Goal: Information Seeking & Learning: Learn about a topic

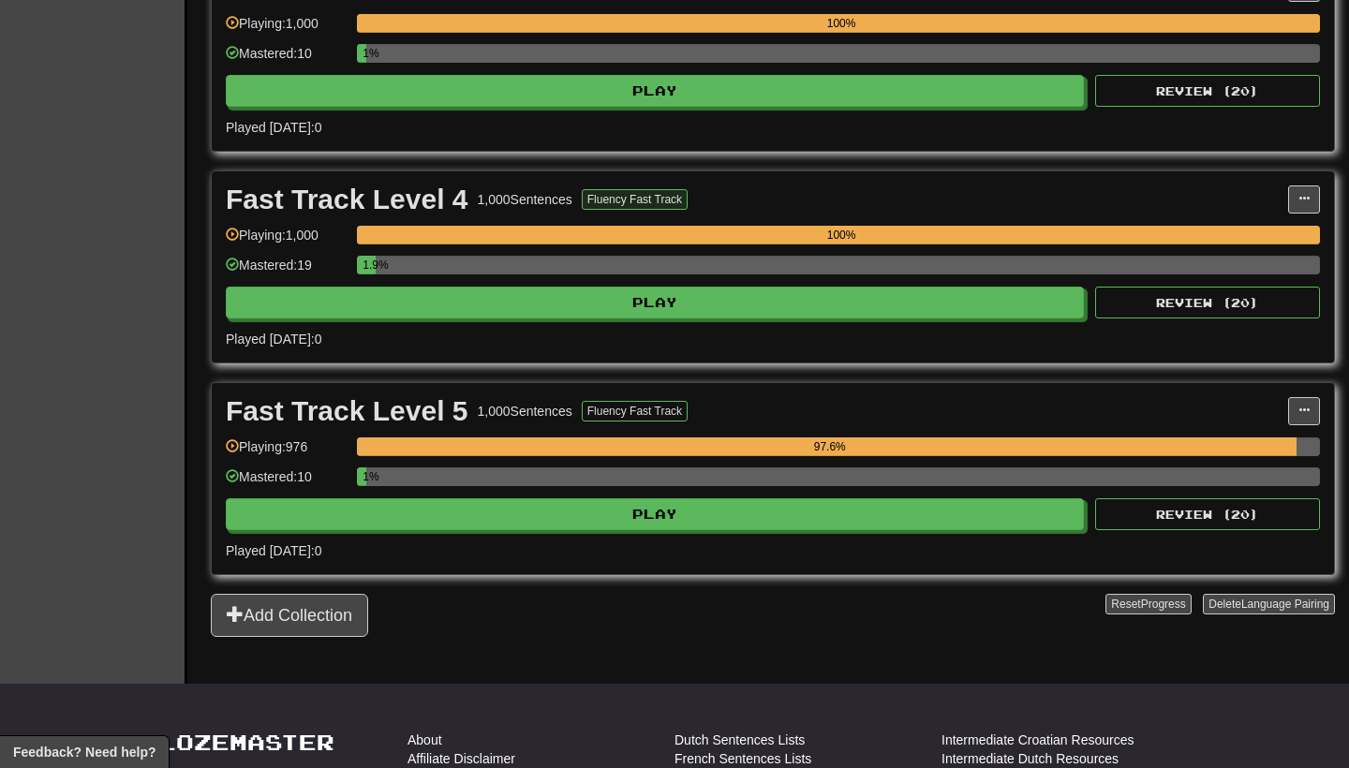
scroll to position [1151, 0]
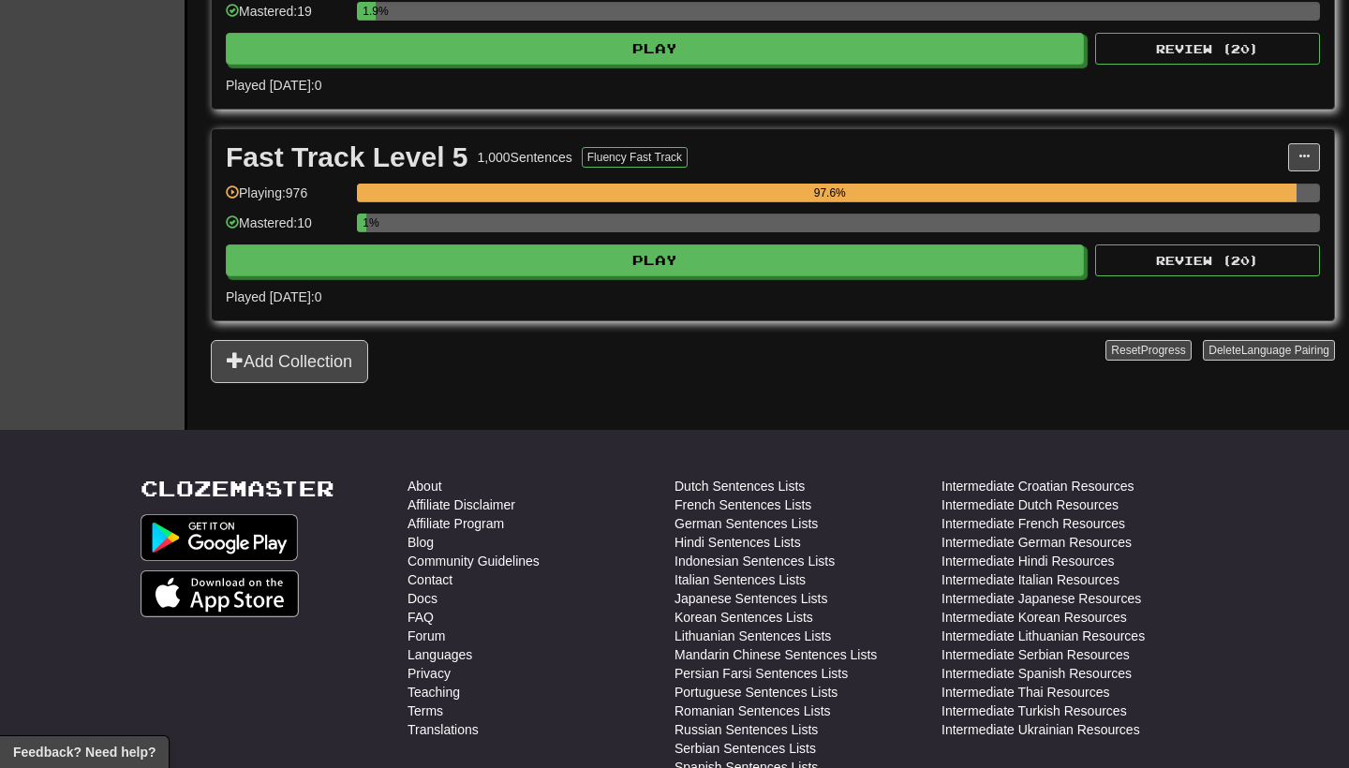
click at [707, 236] on div "1%" at bounding box center [838, 229] width 963 height 31
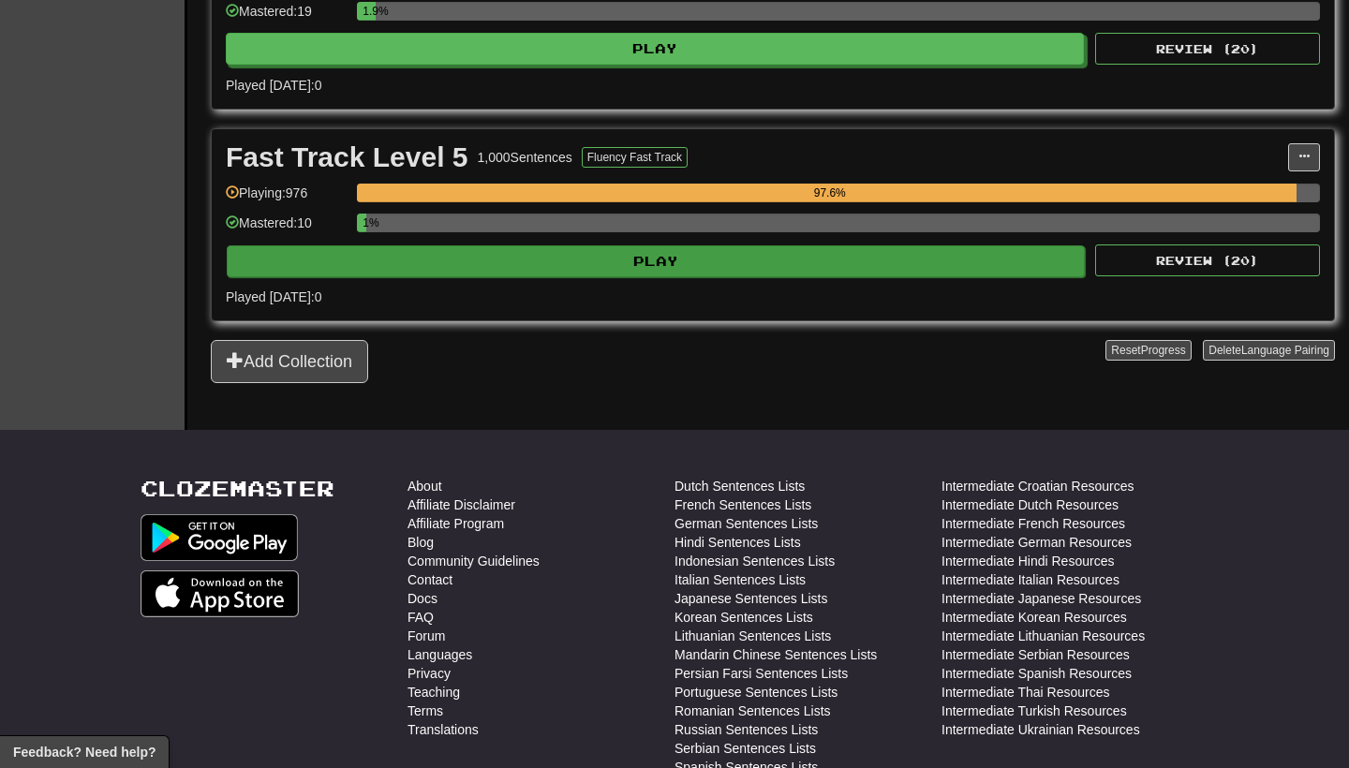
click at [700, 260] on button "Play" at bounding box center [656, 261] width 858 height 32
select select "**"
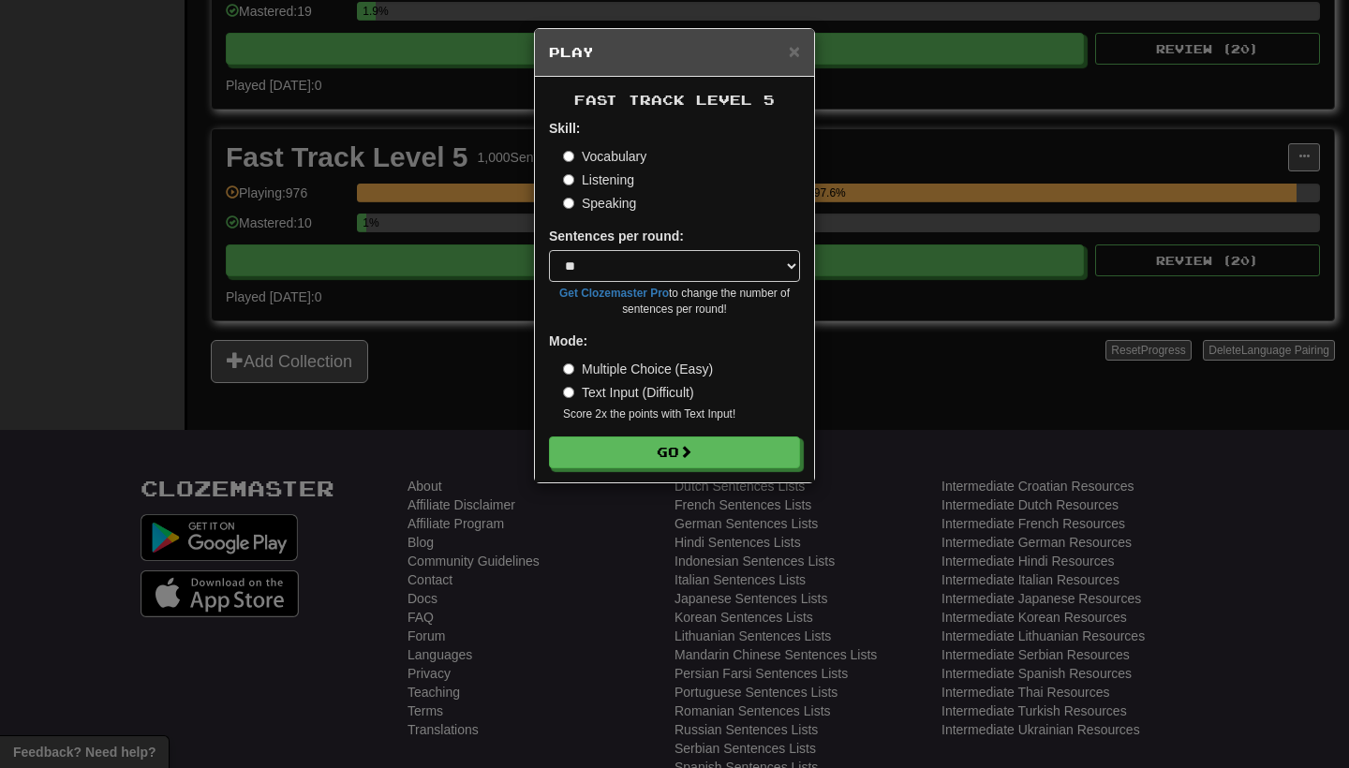
click at [666, 471] on div "Fast Track Level 5 Skill: Vocabulary Listening Speaking Sentences per round: * …" at bounding box center [674, 280] width 279 height 406
click at [669, 456] on button "Go" at bounding box center [675, 454] width 251 height 32
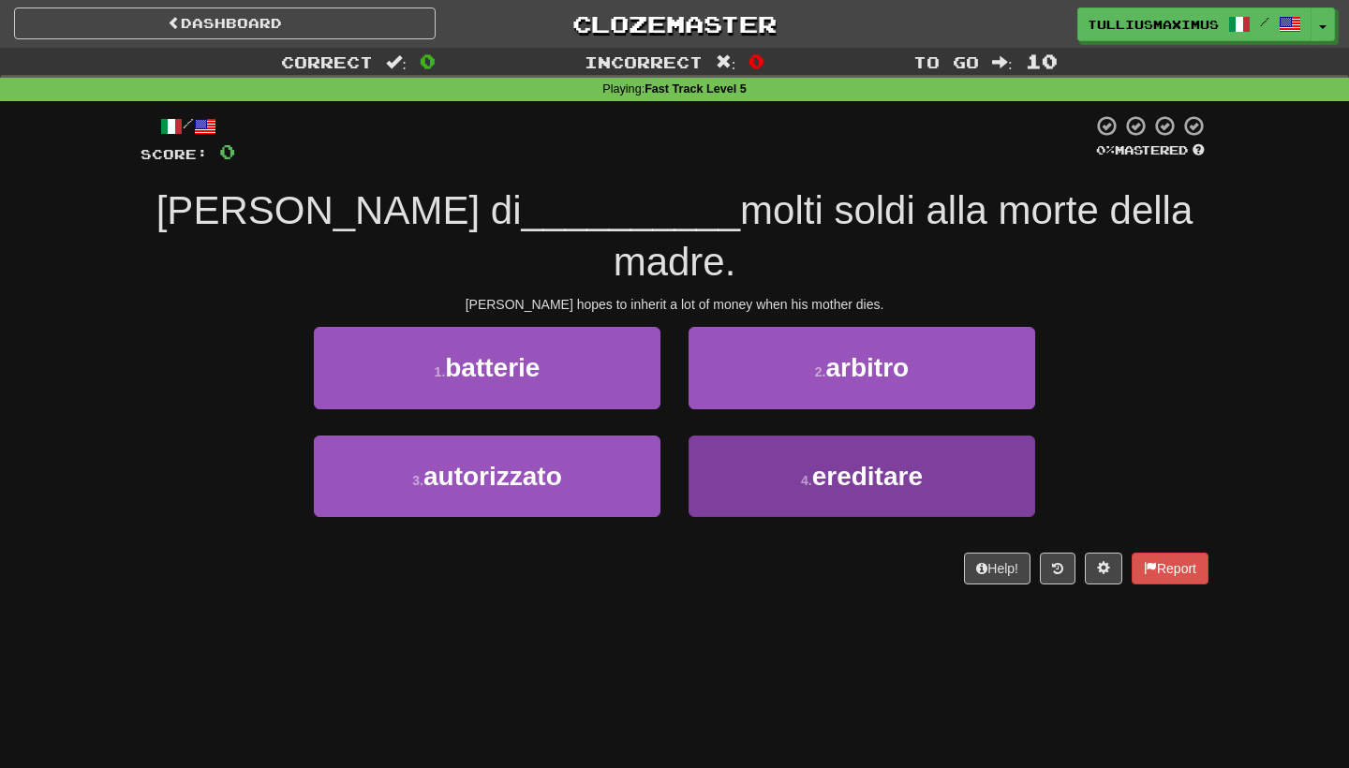
click at [763, 448] on button "4 . ereditare" at bounding box center [862, 477] width 347 height 82
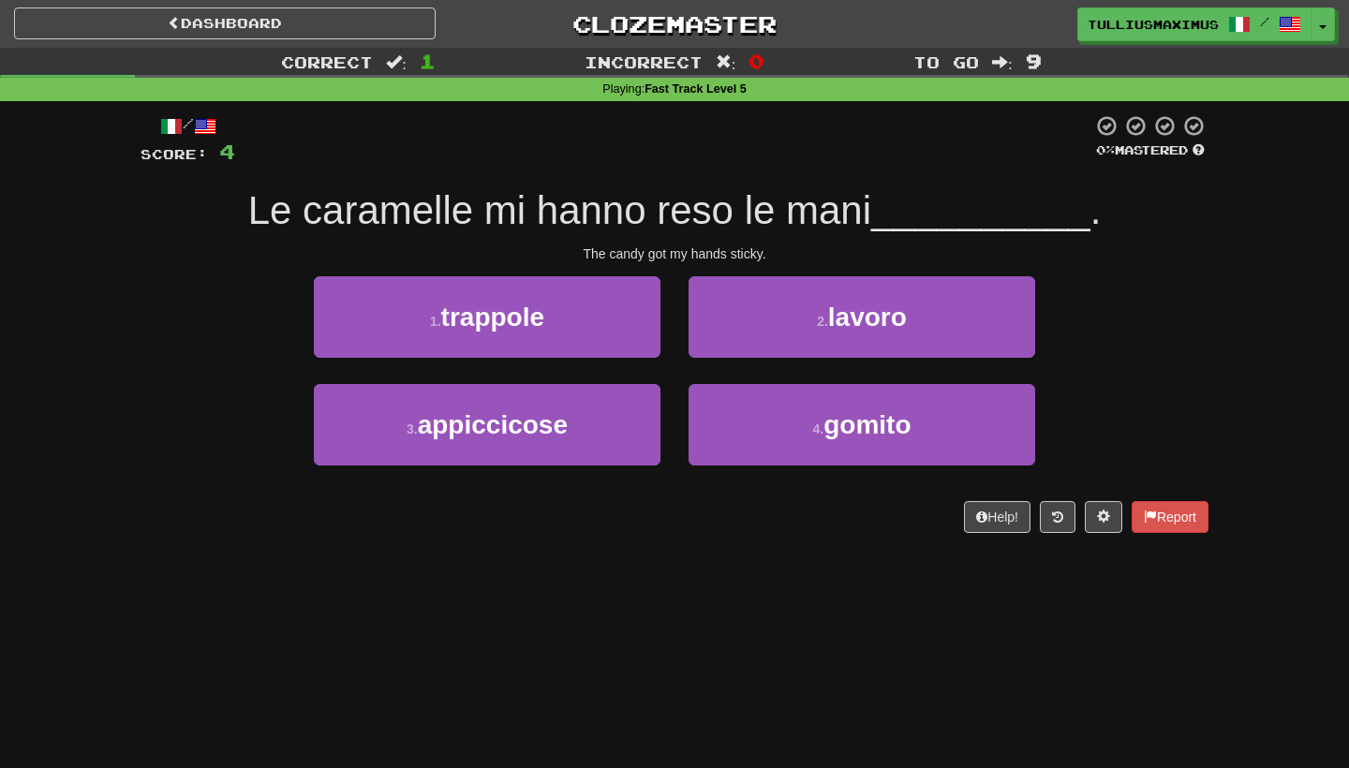
click at [762, 468] on div "4 . gomito" at bounding box center [862, 438] width 375 height 108
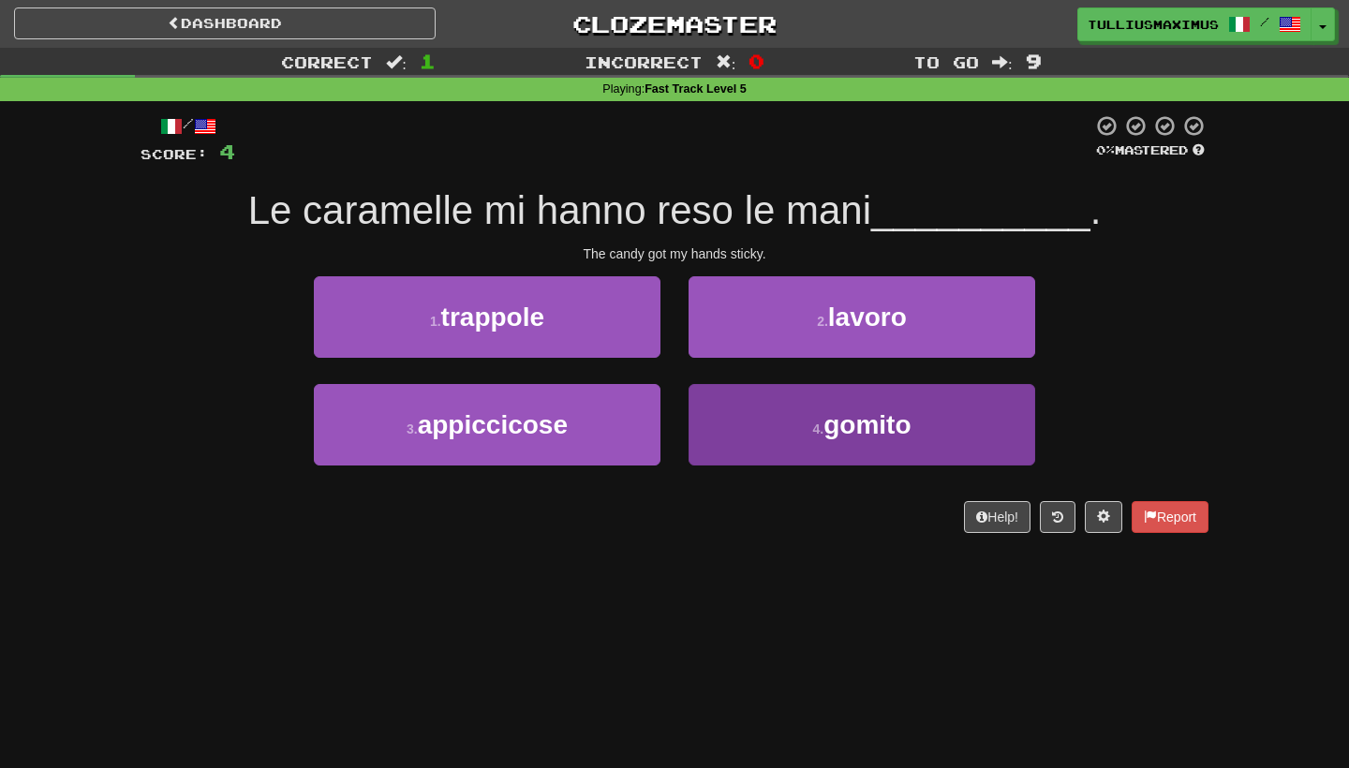
click at [766, 436] on button "4 . gomito" at bounding box center [862, 425] width 347 height 82
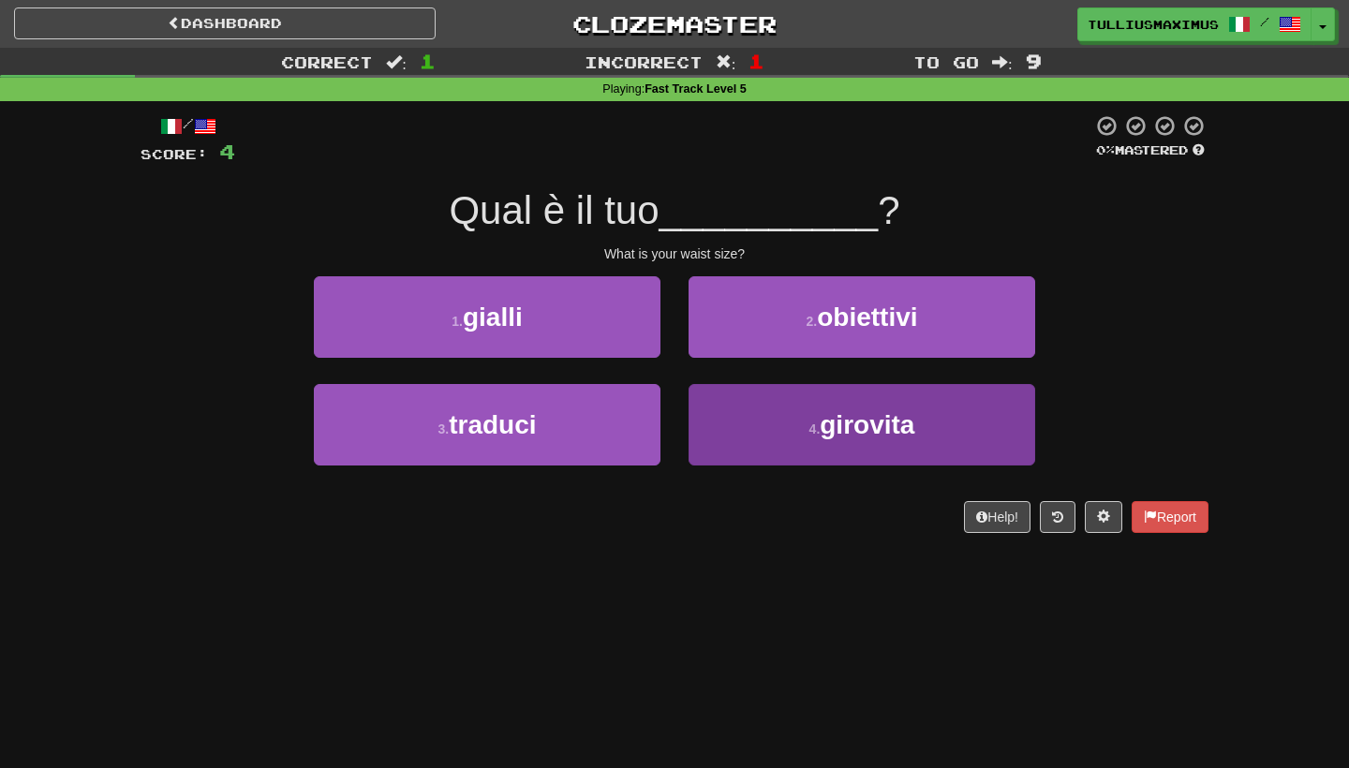
click at [736, 428] on button "4 . girovita" at bounding box center [862, 425] width 347 height 82
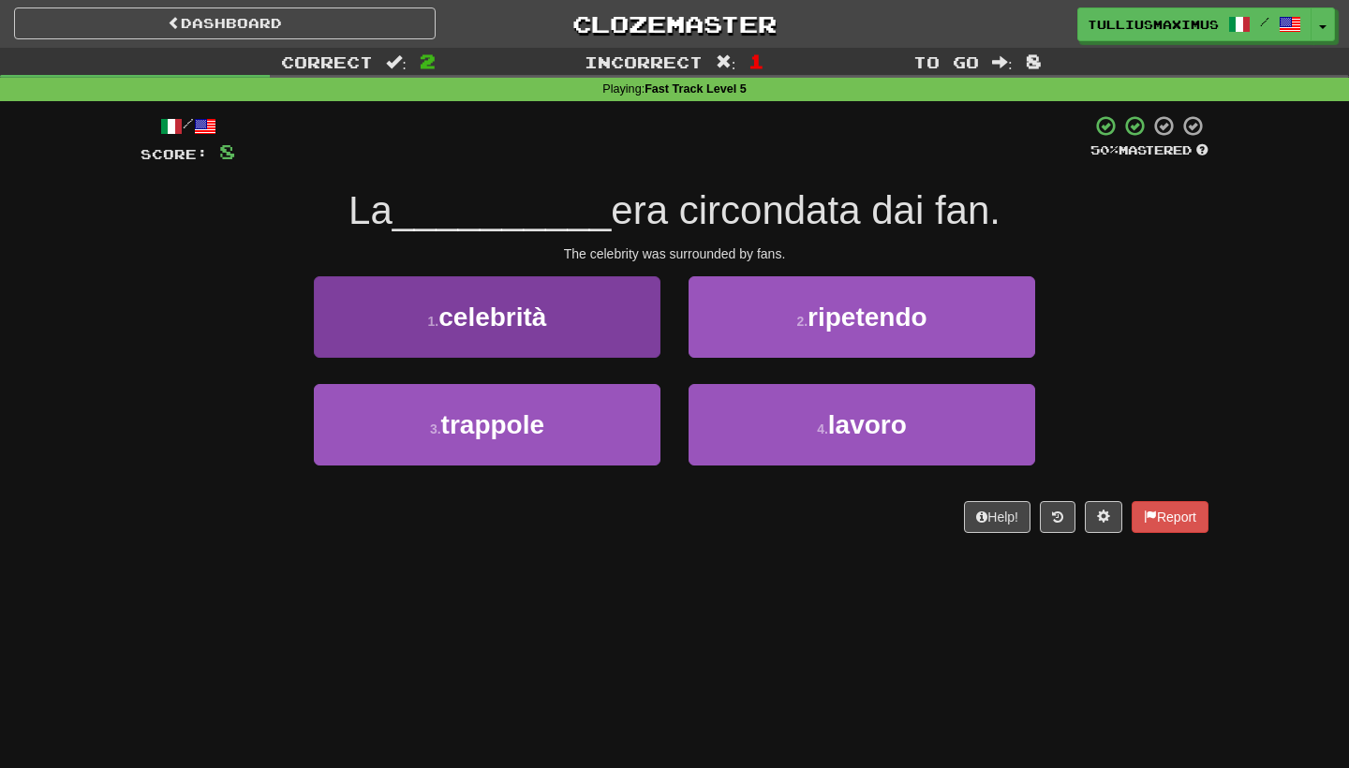
click at [643, 341] on button "1 . celebrità" at bounding box center [487, 317] width 347 height 82
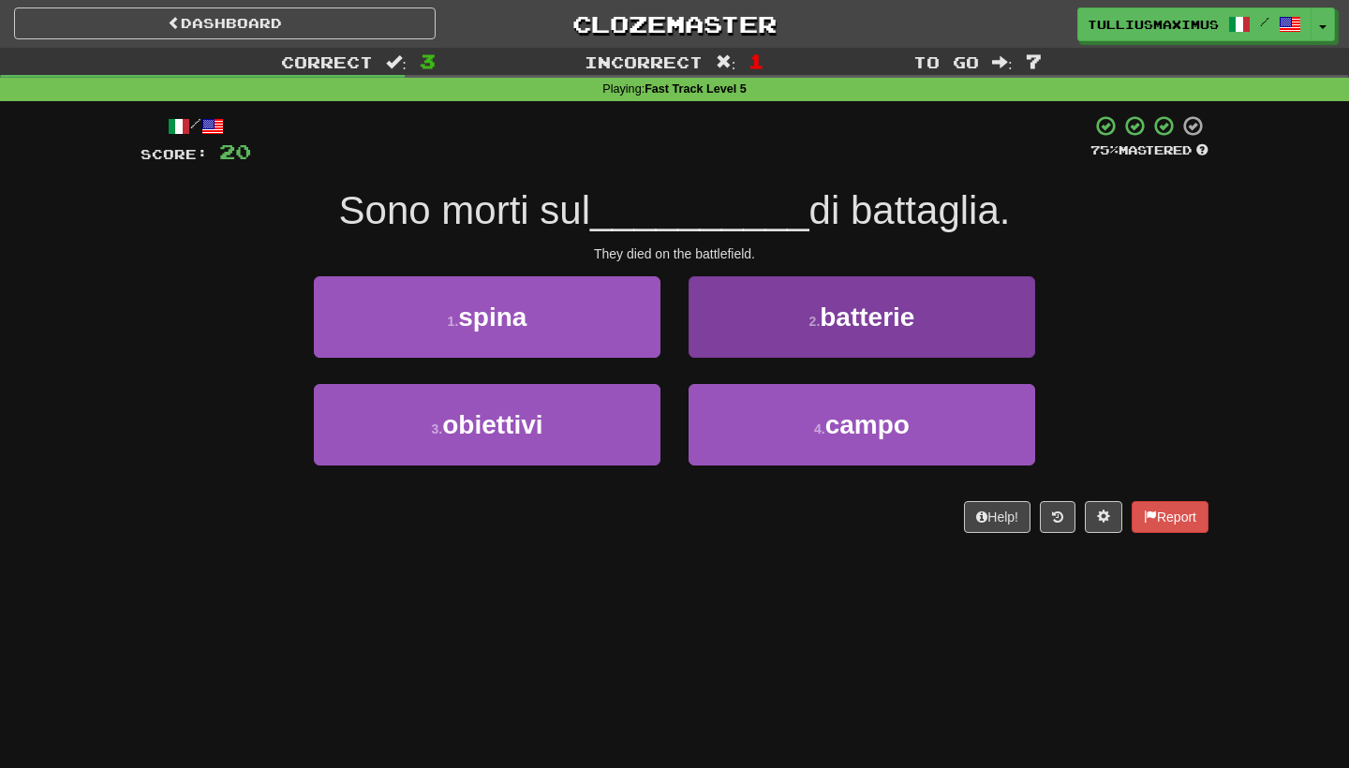
click at [728, 332] on button "2 . batterie" at bounding box center [862, 317] width 347 height 82
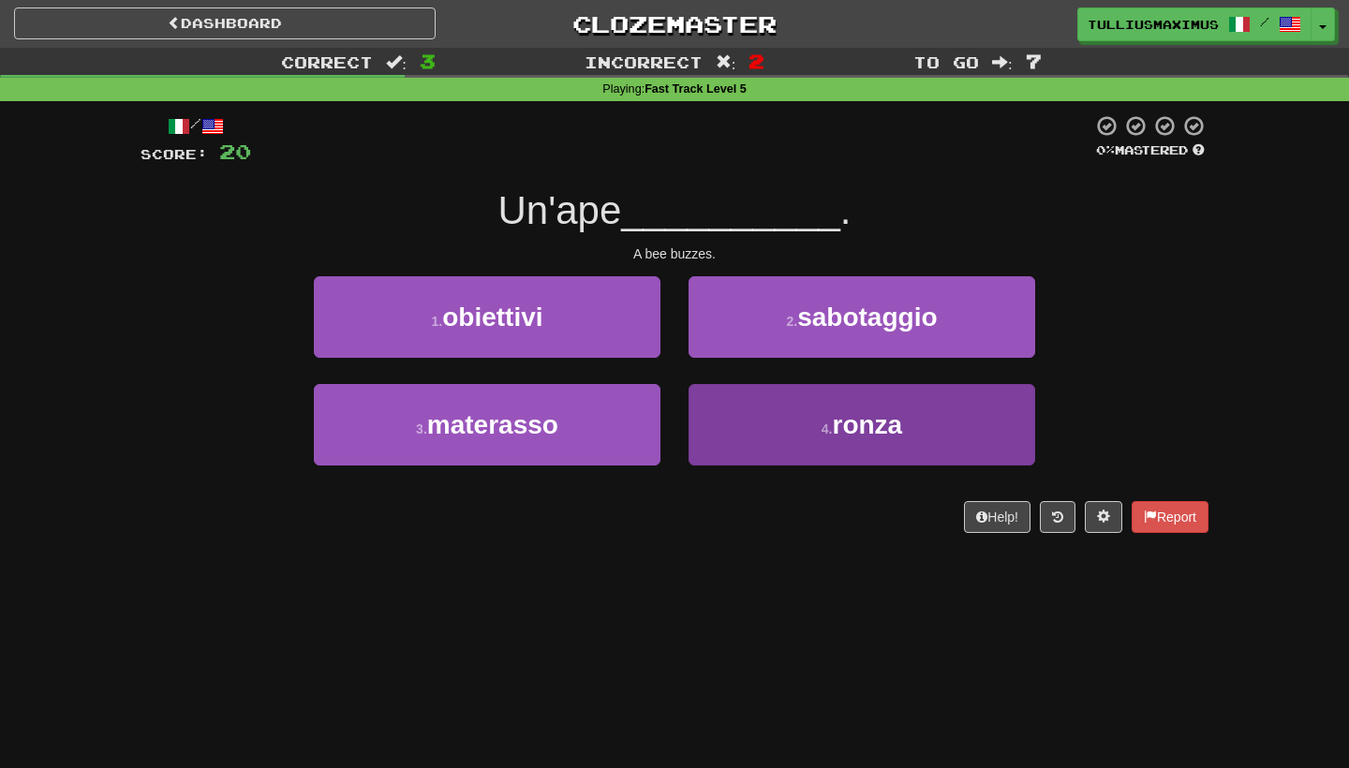
click at [718, 431] on button "4 . ronza" at bounding box center [862, 425] width 347 height 82
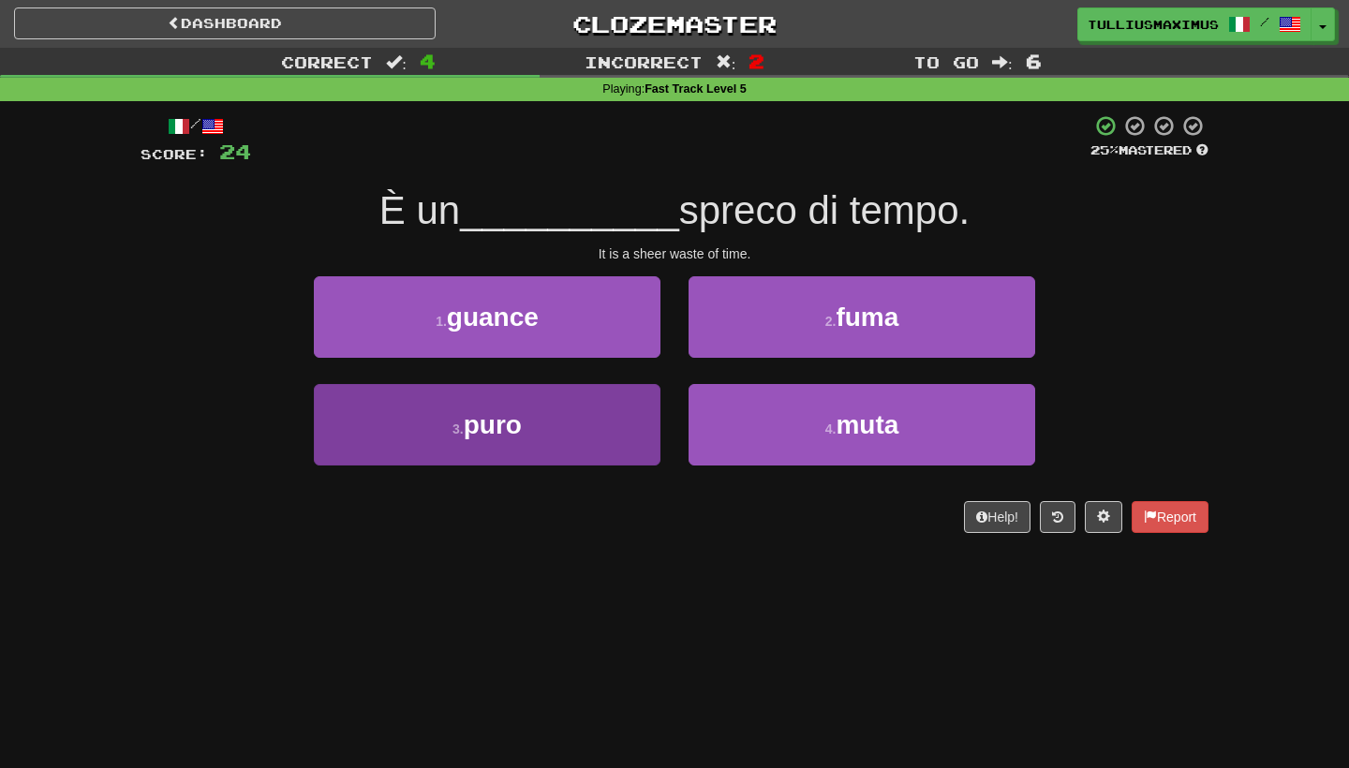
click at [601, 450] on button "3 . puro" at bounding box center [487, 425] width 347 height 82
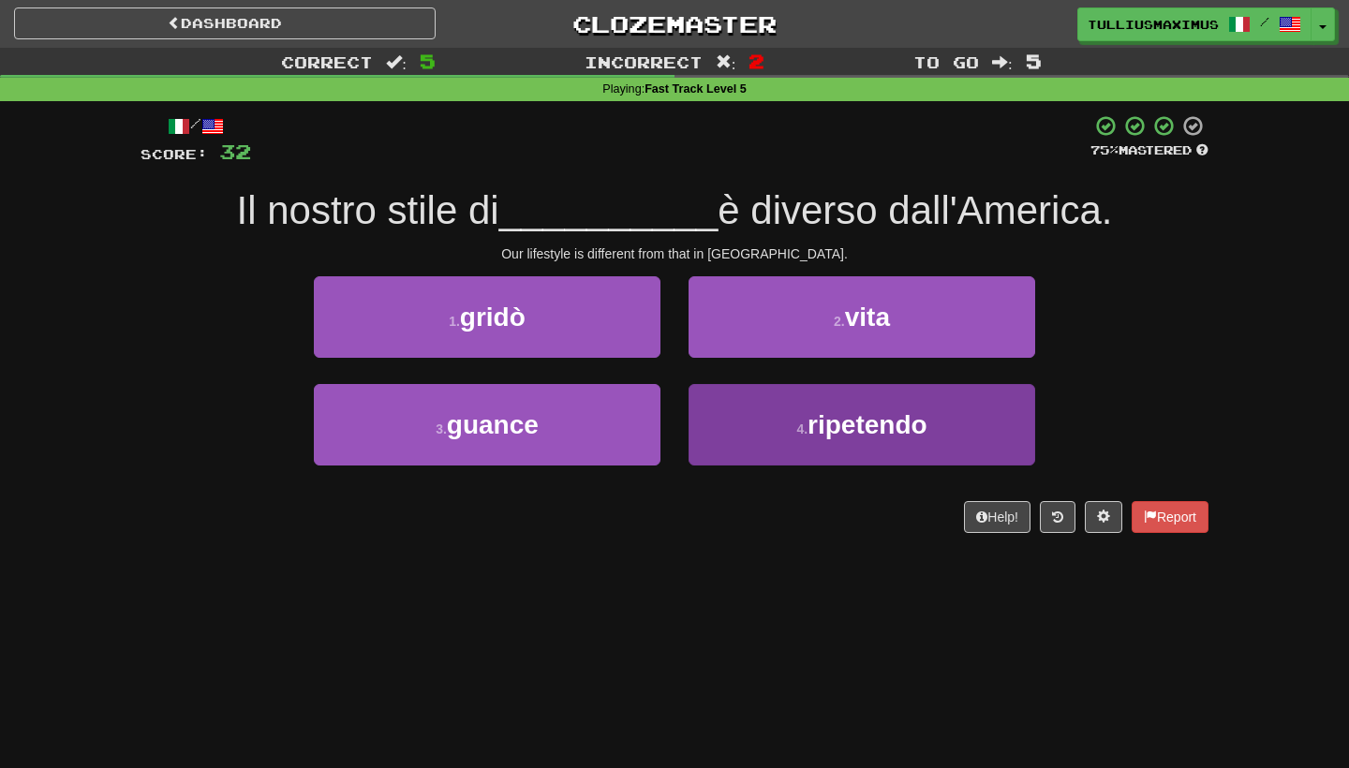
click at [710, 449] on button "4 . ripetendo" at bounding box center [862, 425] width 347 height 82
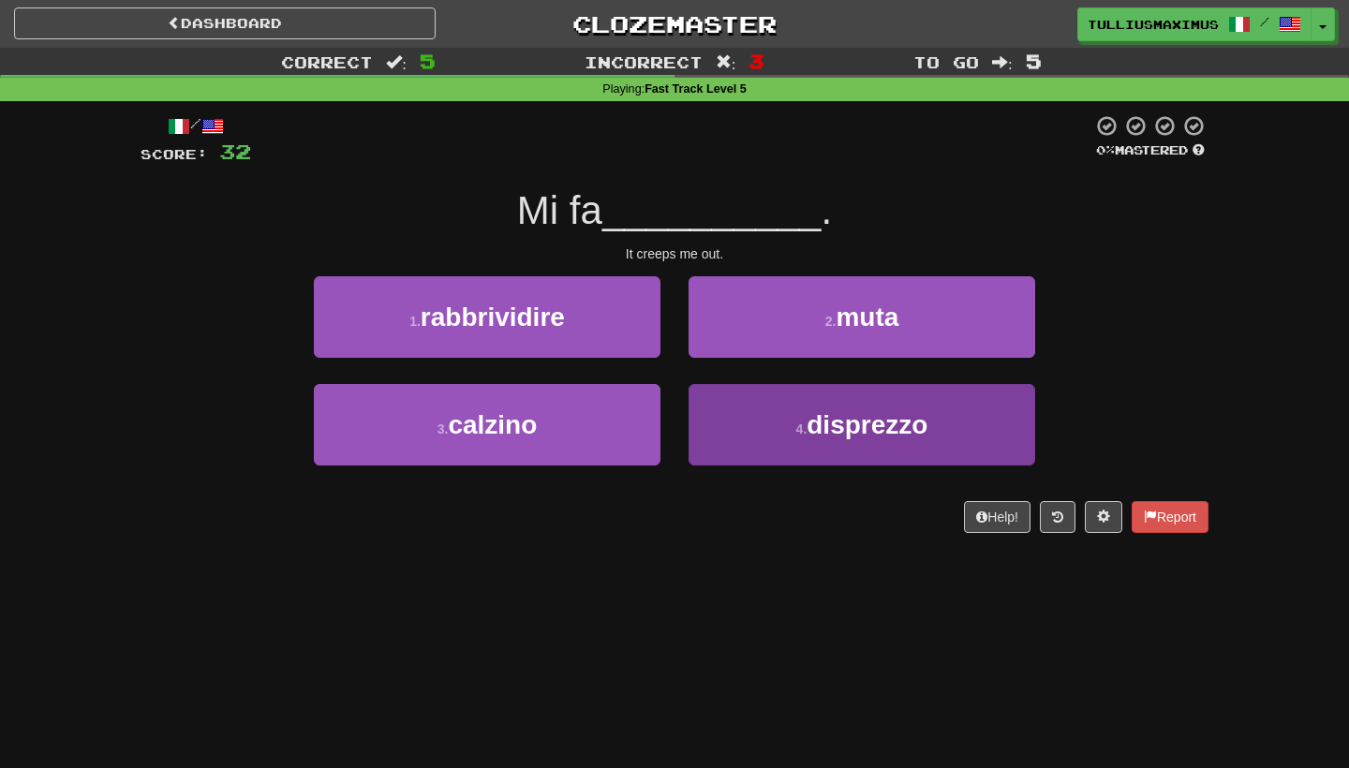
click at [725, 436] on button "4 . disprezzo" at bounding box center [862, 425] width 347 height 82
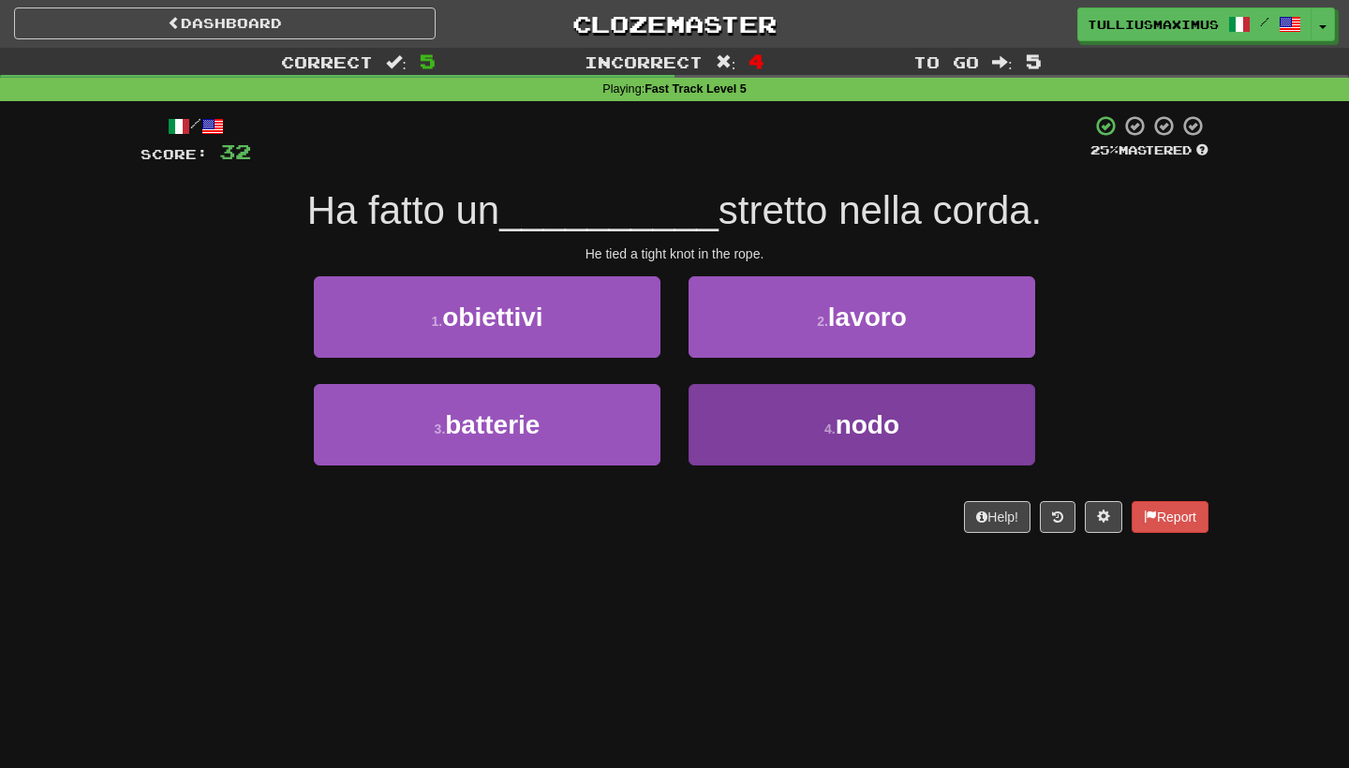
click at [729, 411] on button "4 . nodo" at bounding box center [862, 425] width 347 height 82
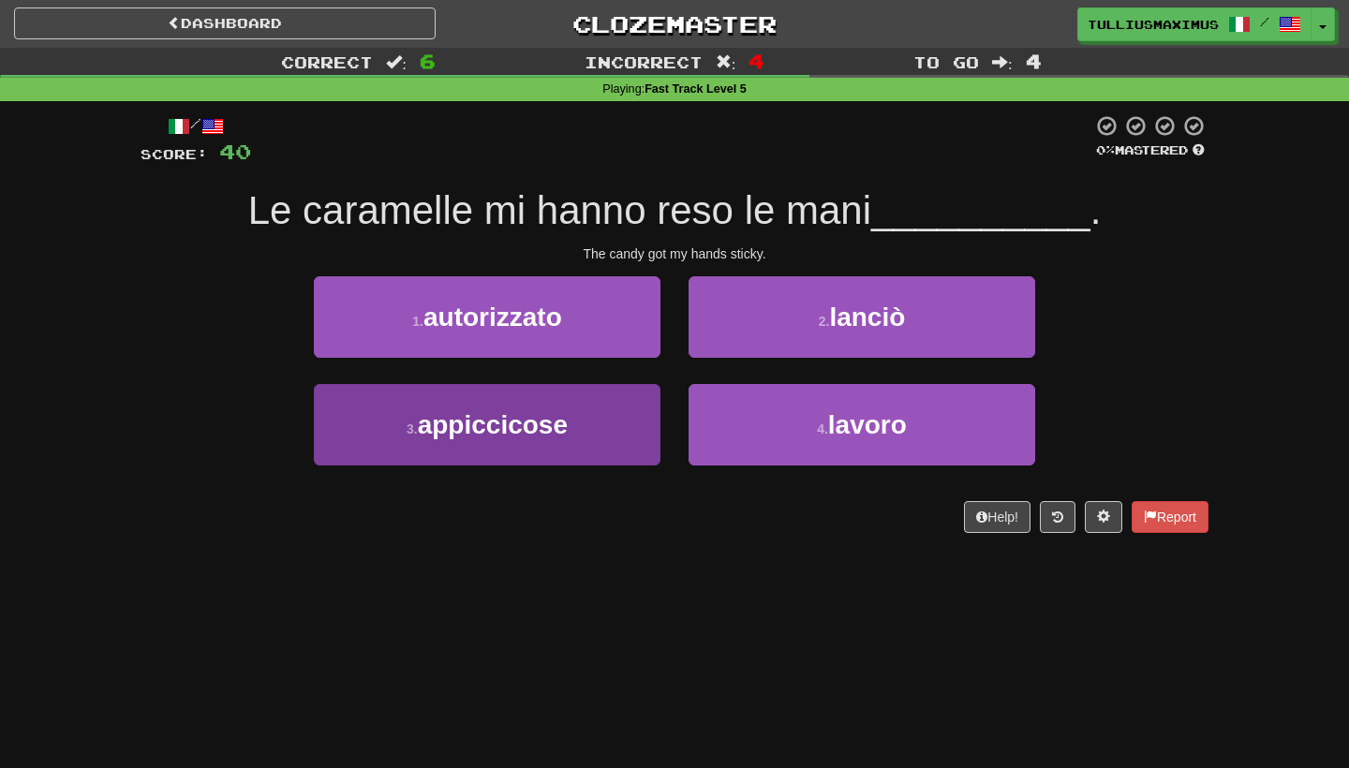
click at [597, 434] on button "3 . appiccicose" at bounding box center [487, 425] width 347 height 82
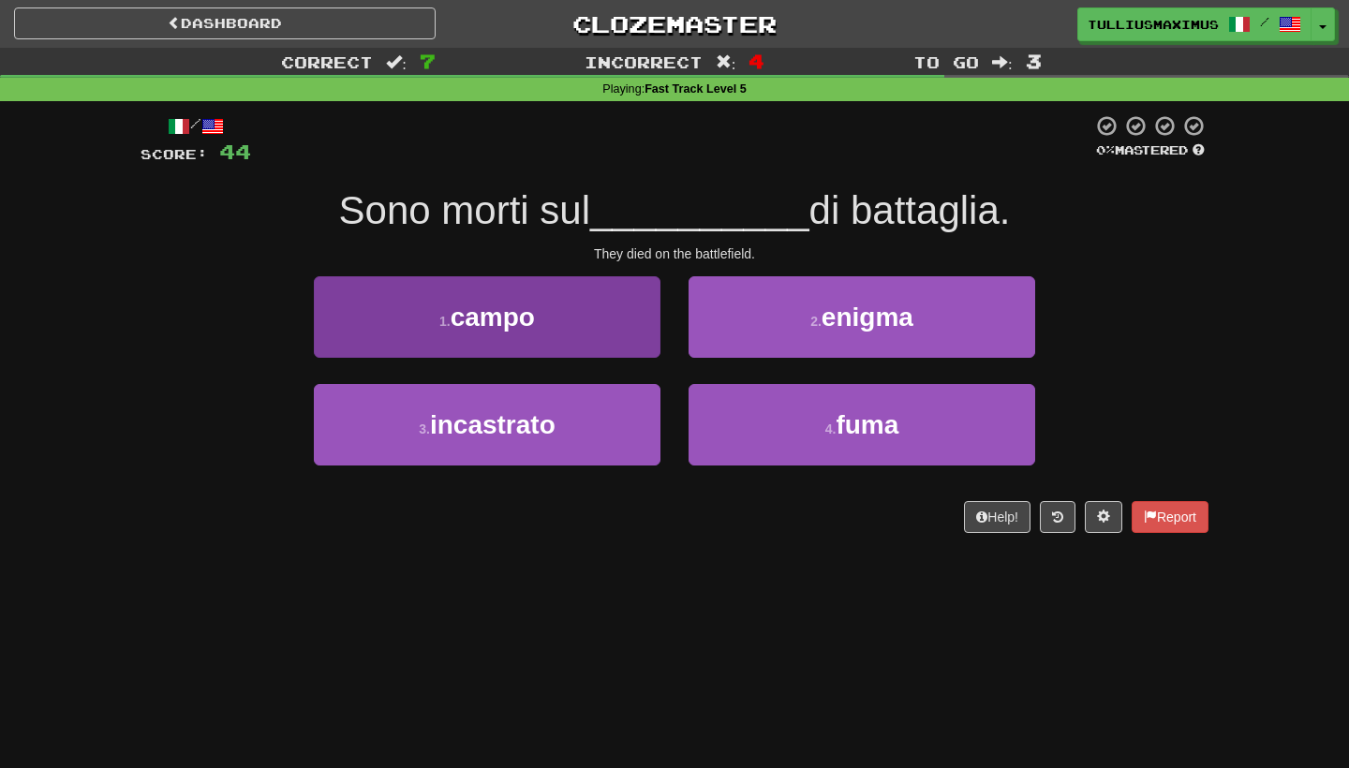
click at [613, 314] on button "1 . campo" at bounding box center [487, 317] width 347 height 82
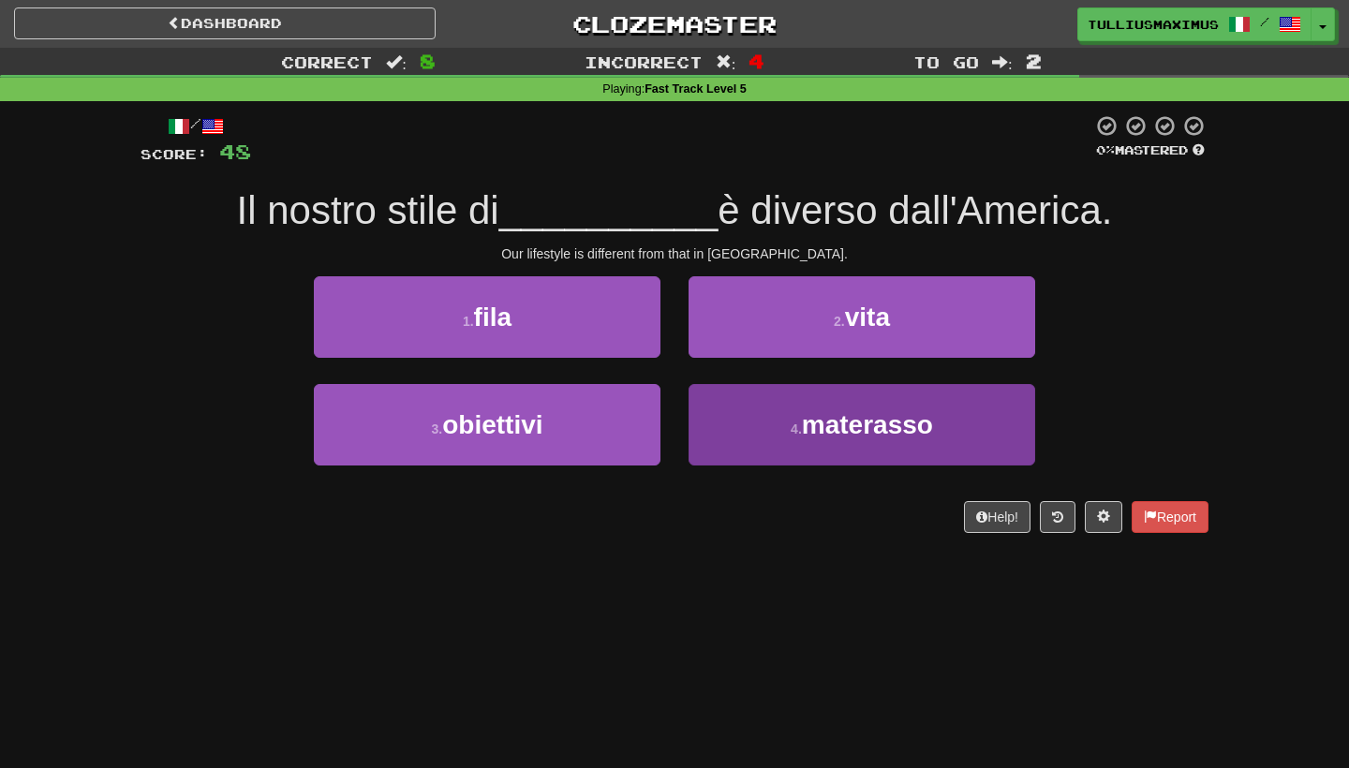
click at [720, 431] on button "4 . materasso" at bounding box center [862, 425] width 347 height 82
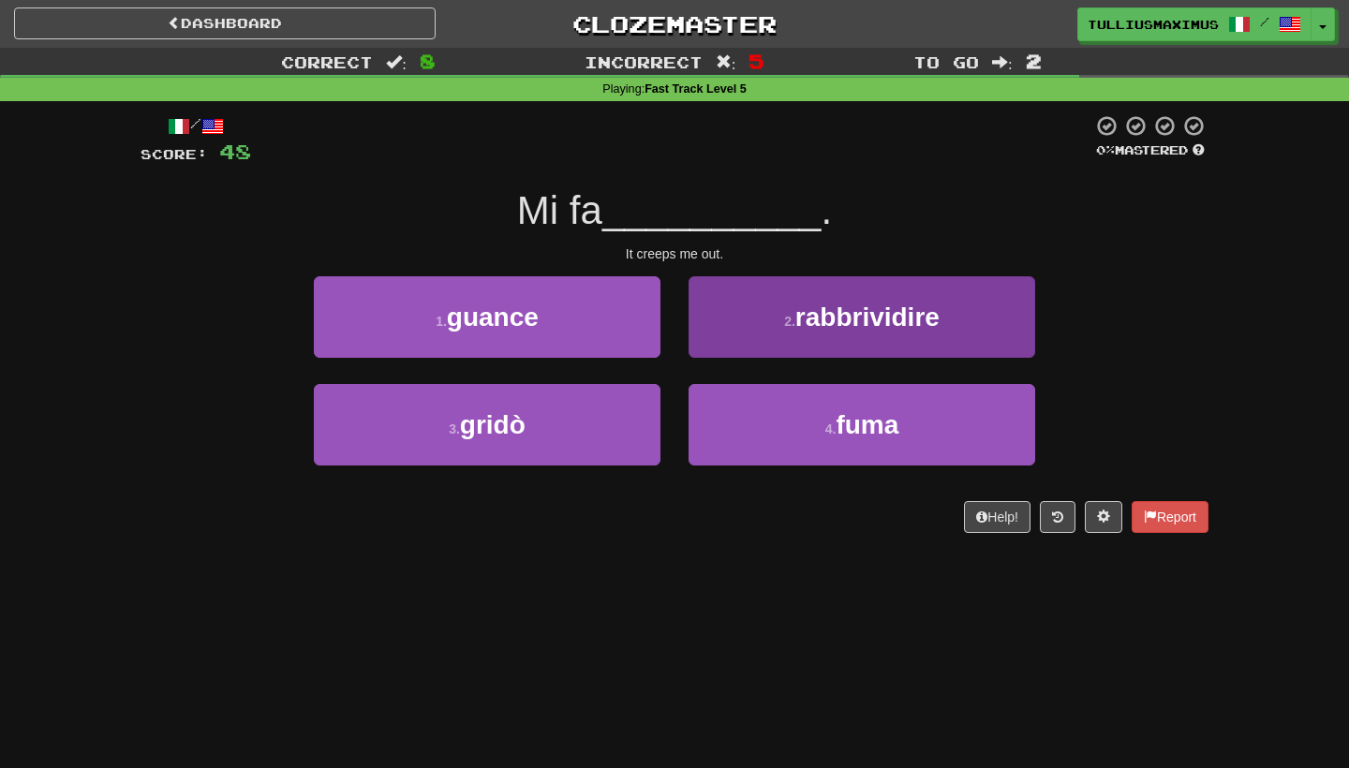
click at [766, 336] on button "2 . rabbrividire" at bounding box center [862, 317] width 347 height 82
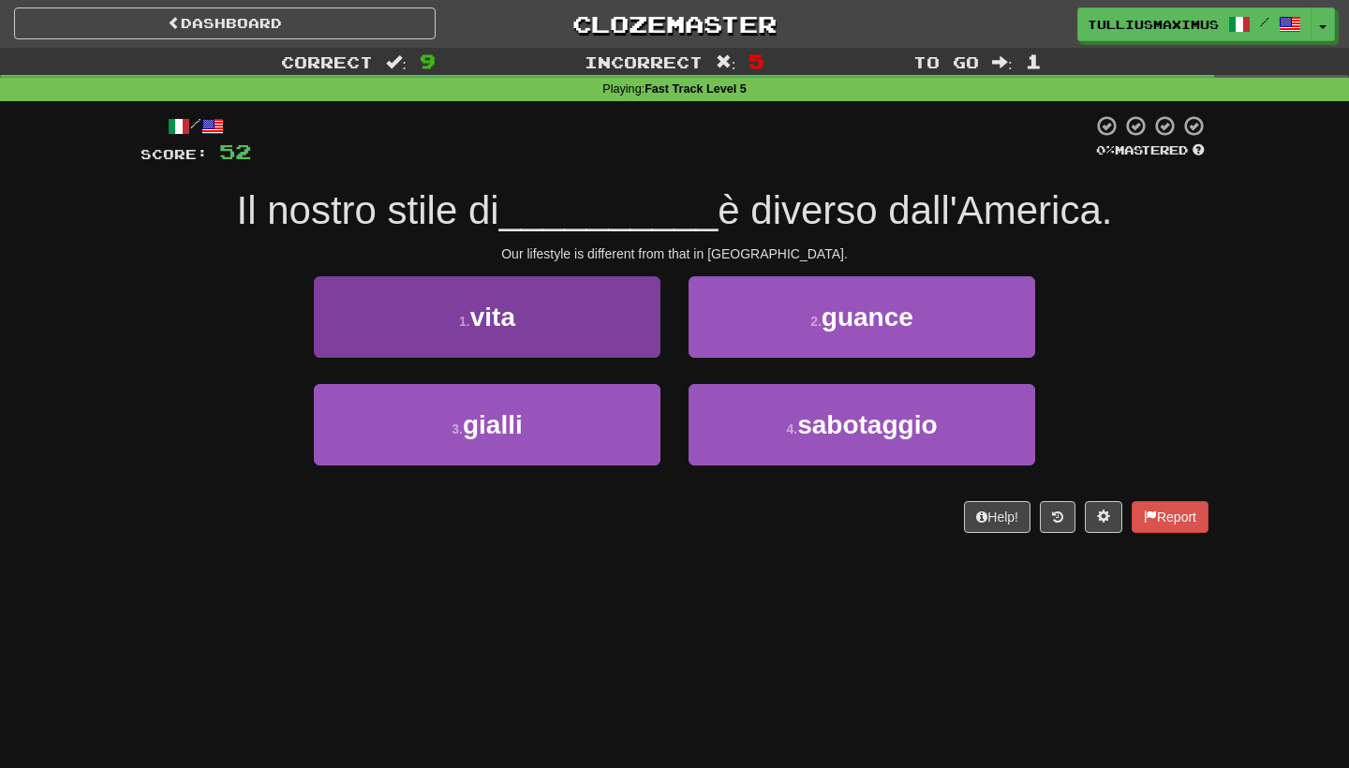
click at [584, 315] on button "1 . vita" at bounding box center [487, 317] width 347 height 82
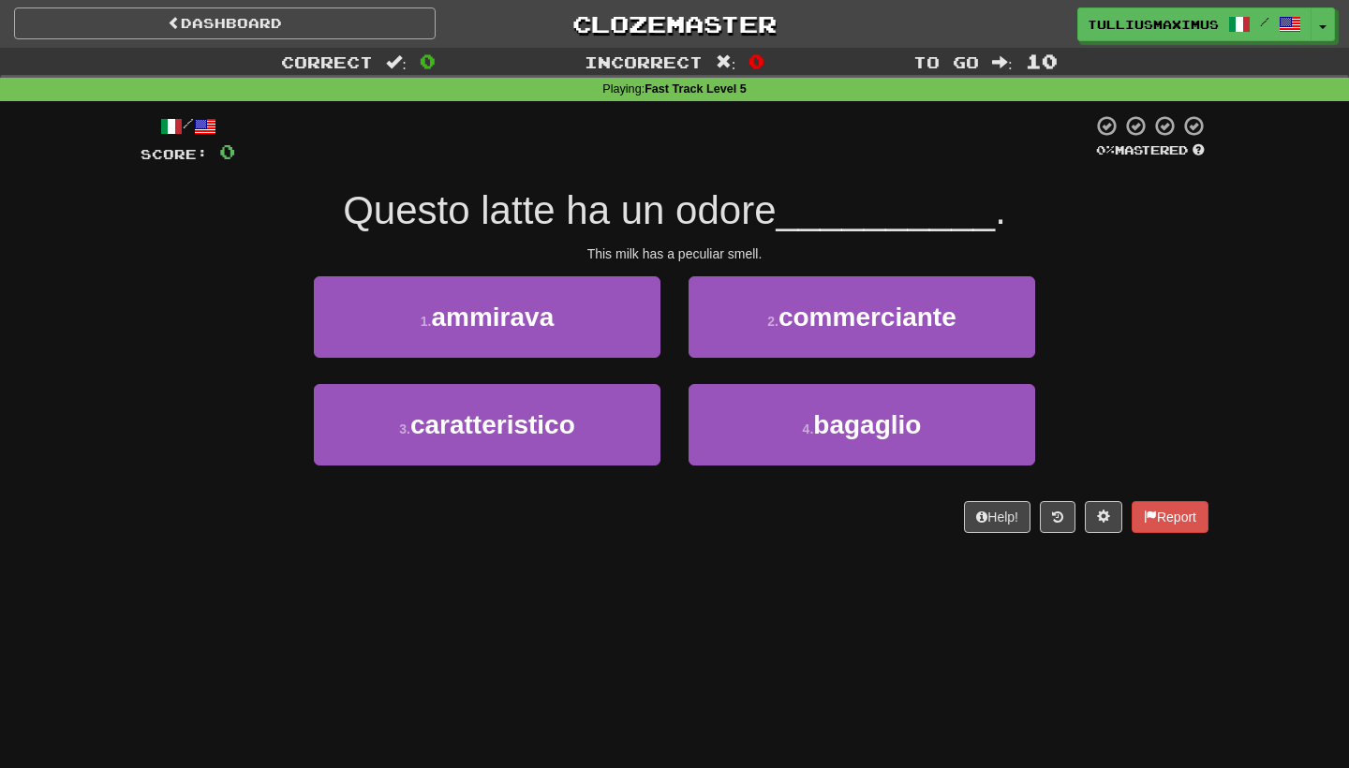
click at [306, 37] on link "Dashboard" at bounding box center [225, 23] width 422 height 32
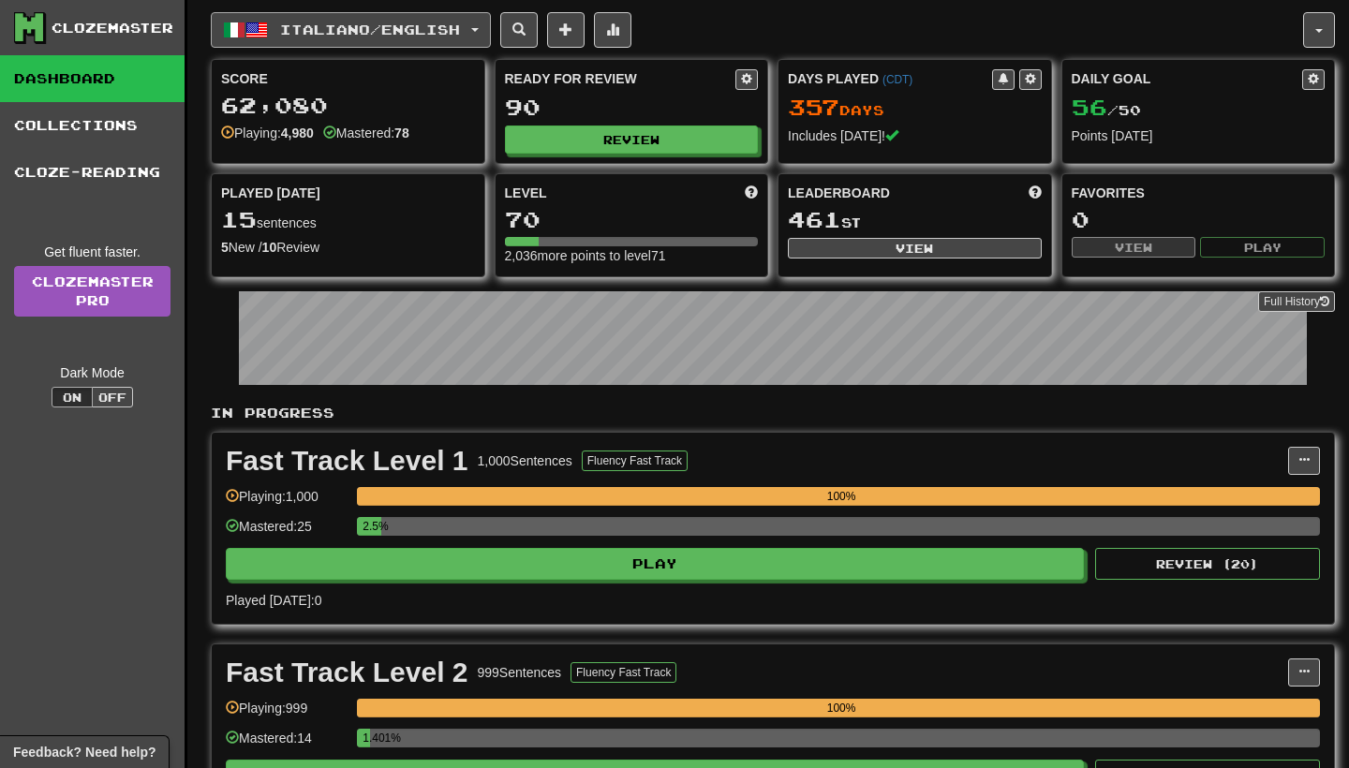
scroll to position [-1, 0]
click at [460, 35] on span "Italiano / English" at bounding box center [370, 30] width 180 height 16
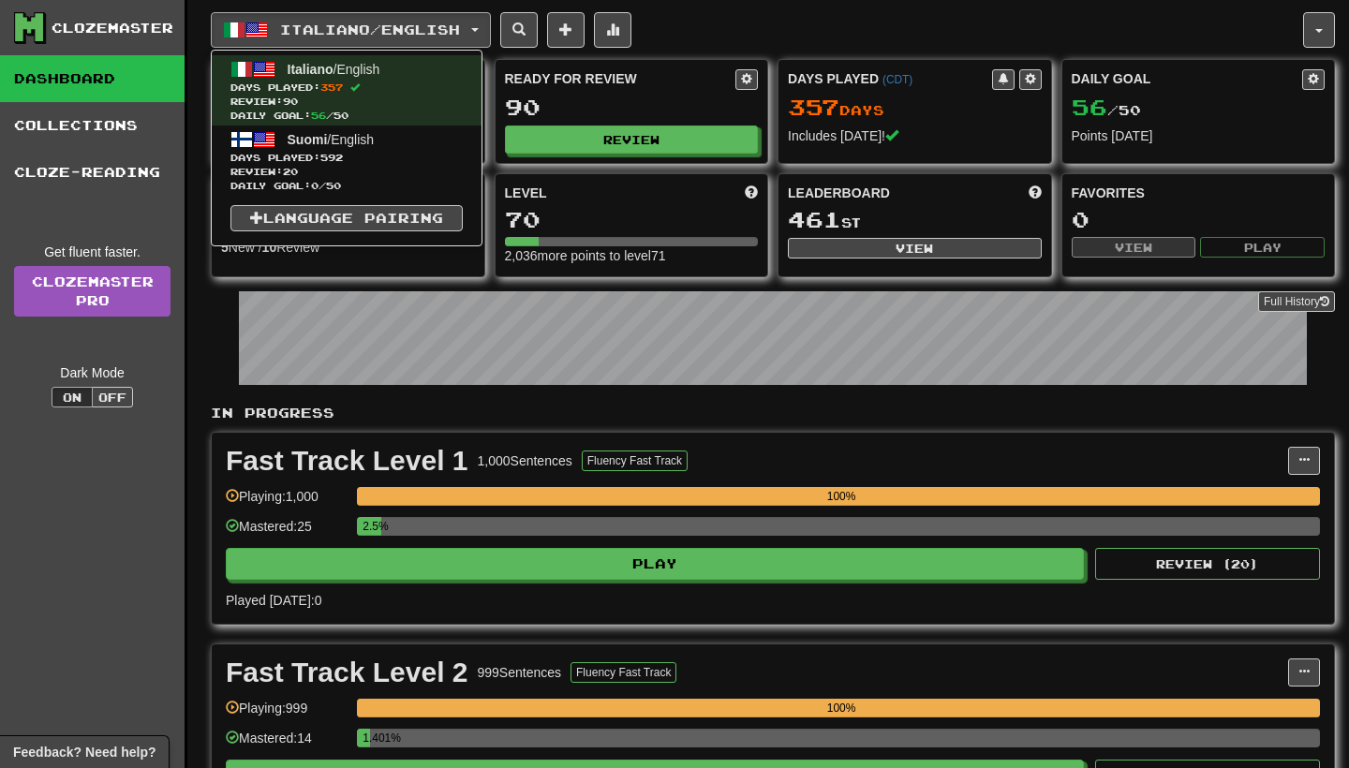
click at [424, 144] on link "Suomi / English Days Played: 592 Review: 20 Daily Goal: 0 / 50" at bounding box center [347, 161] width 270 height 70
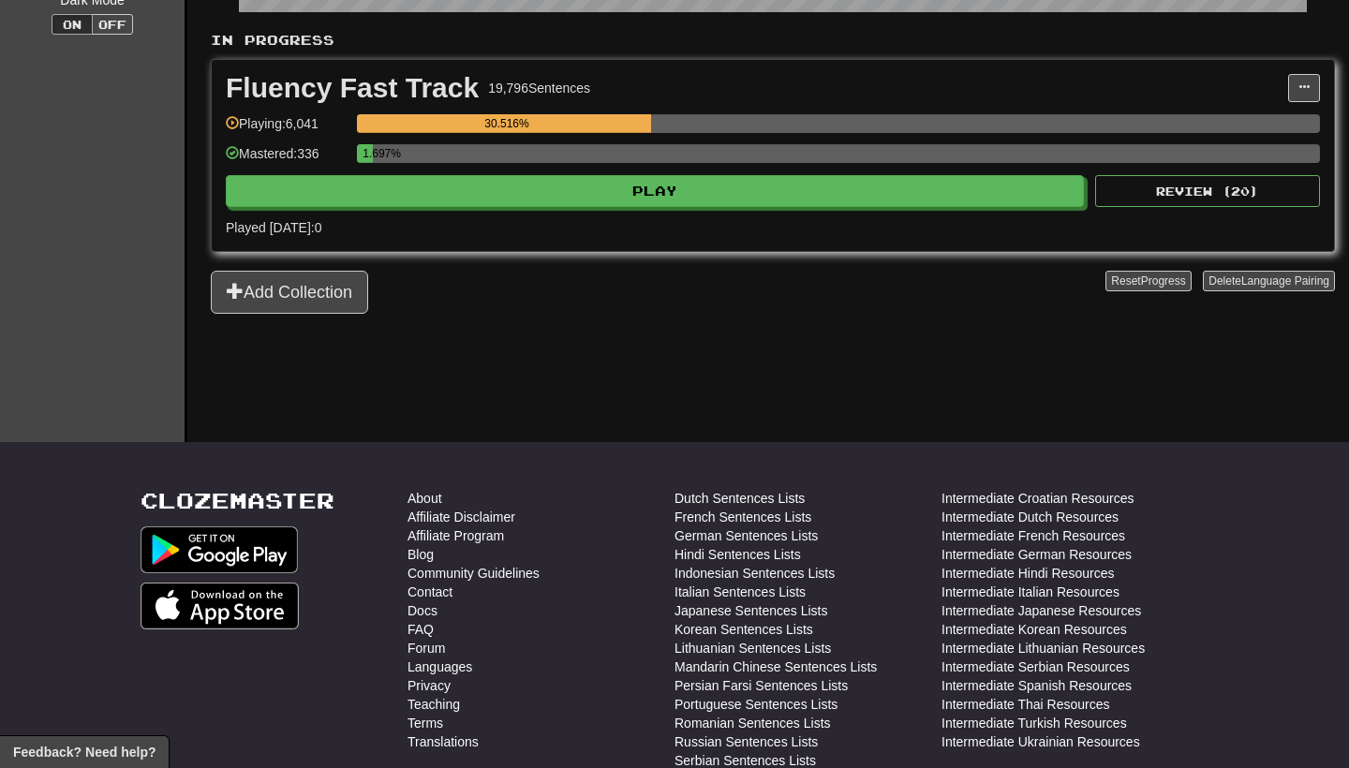
scroll to position [110, 0]
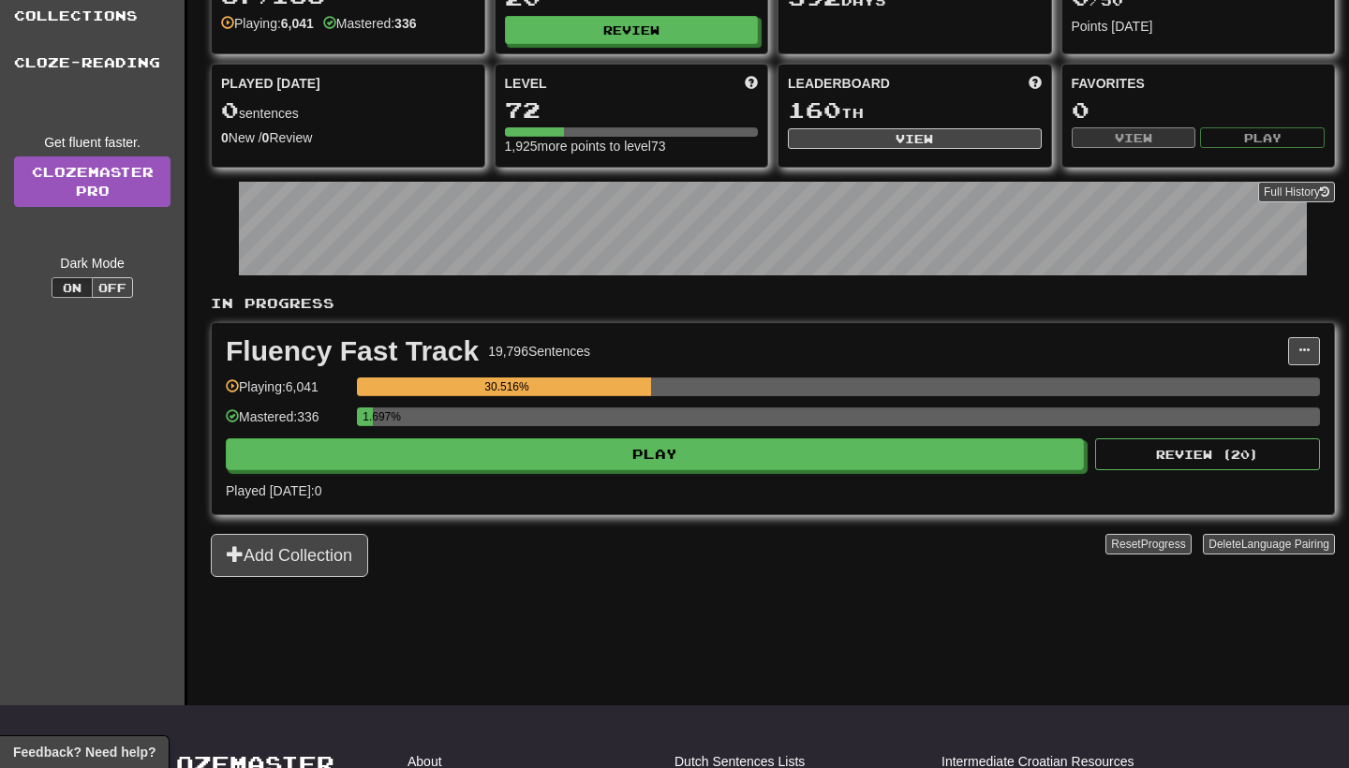
click at [646, 479] on div "Fluency Fast Track 19,796 Sentences Manage Sentences Unpin from Dashboard Playi…" at bounding box center [773, 418] width 1122 height 191
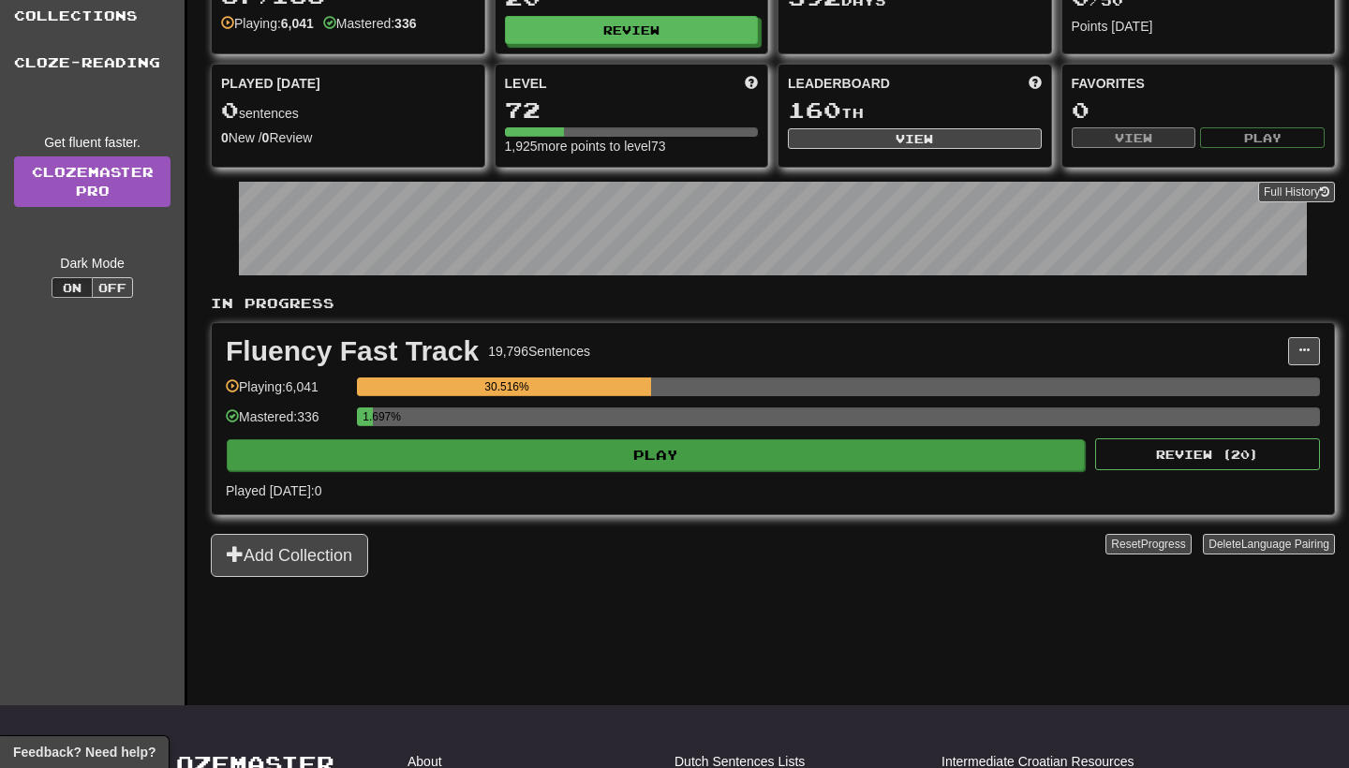
click at [655, 464] on button "Play" at bounding box center [656, 455] width 858 height 32
select select "**"
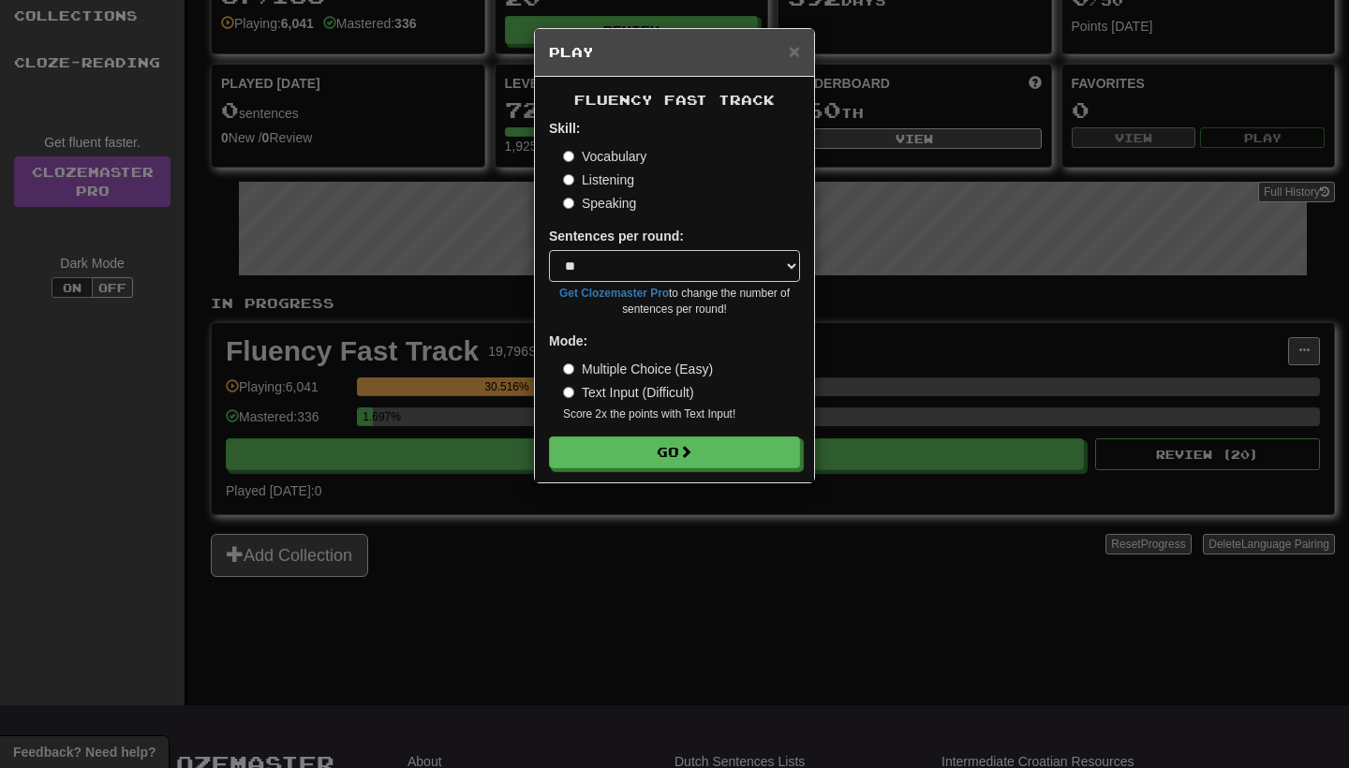
click at [655, 468] on div "Fluency Fast Track Skill: Vocabulary Listening Speaking Sentences per round: * …" at bounding box center [674, 280] width 279 height 406
click at [671, 455] on button "Go" at bounding box center [675, 454] width 251 height 32
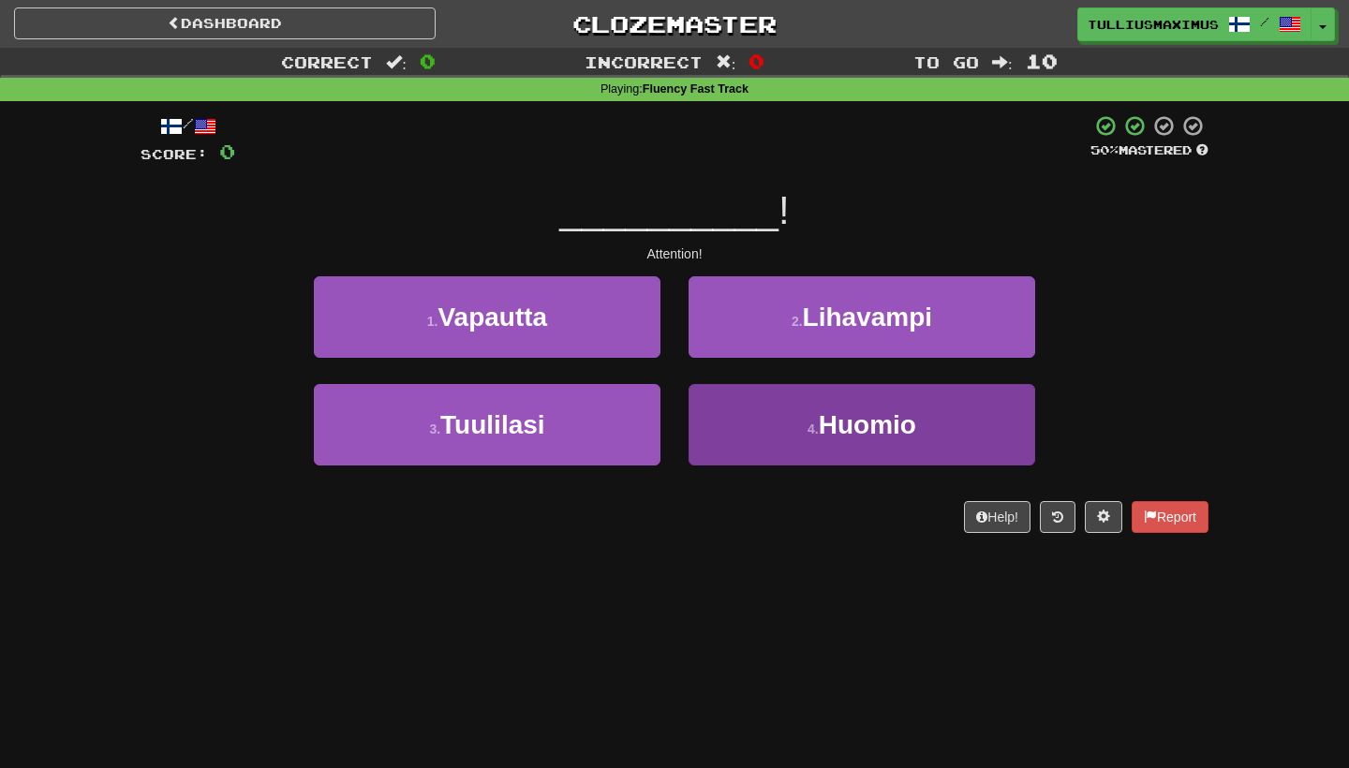
click at [714, 411] on button "4 . Huomio" at bounding box center [862, 425] width 347 height 82
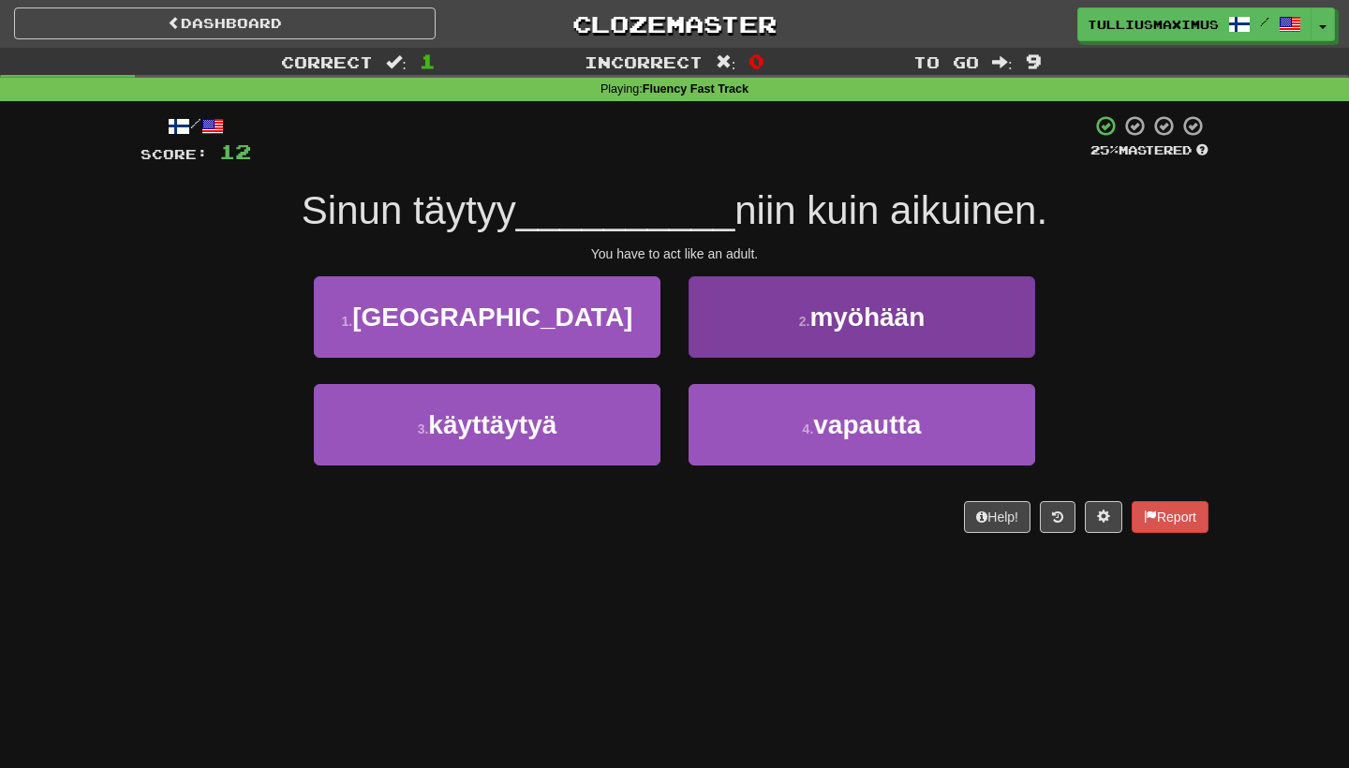
click at [731, 332] on button "2 . myöhään" at bounding box center [862, 317] width 347 height 82
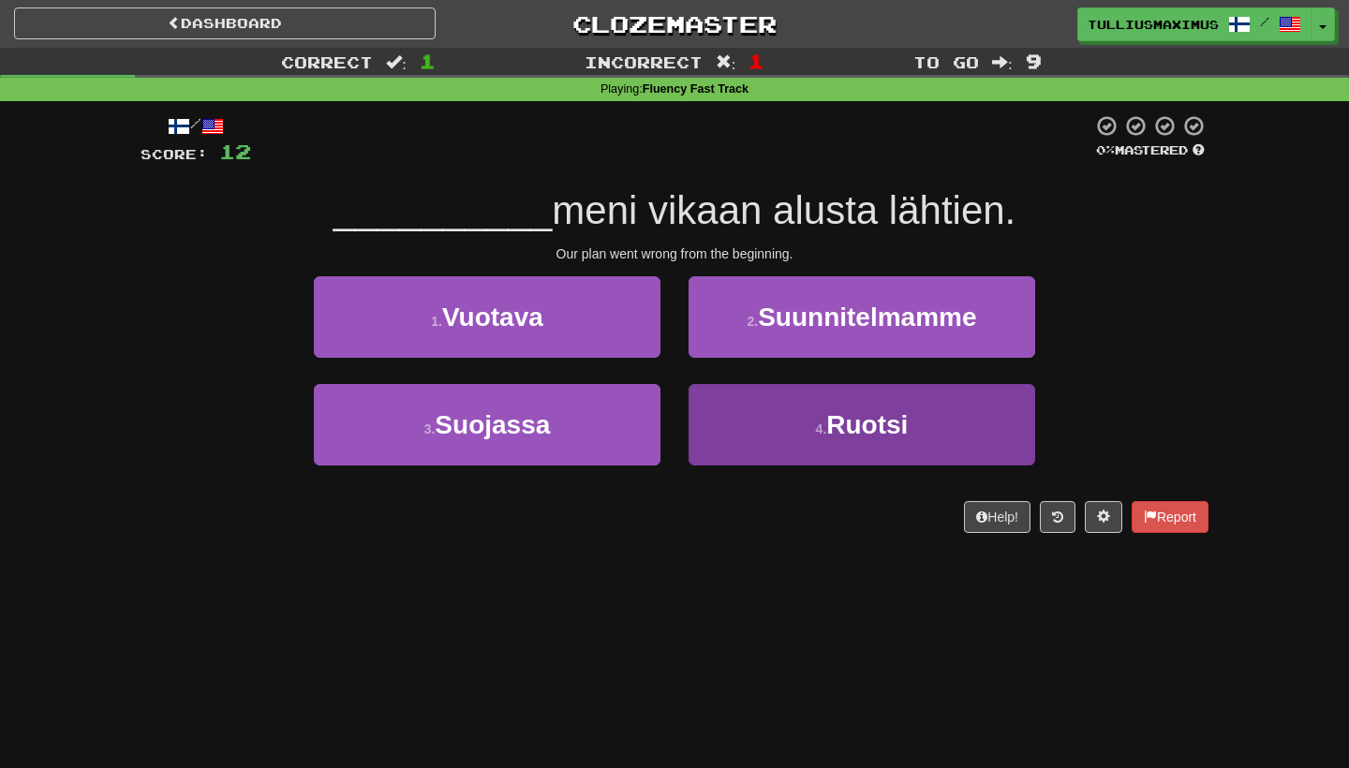
click at [708, 419] on button "4 . Ruotsi" at bounding box center [862, 425] width 347 height 82
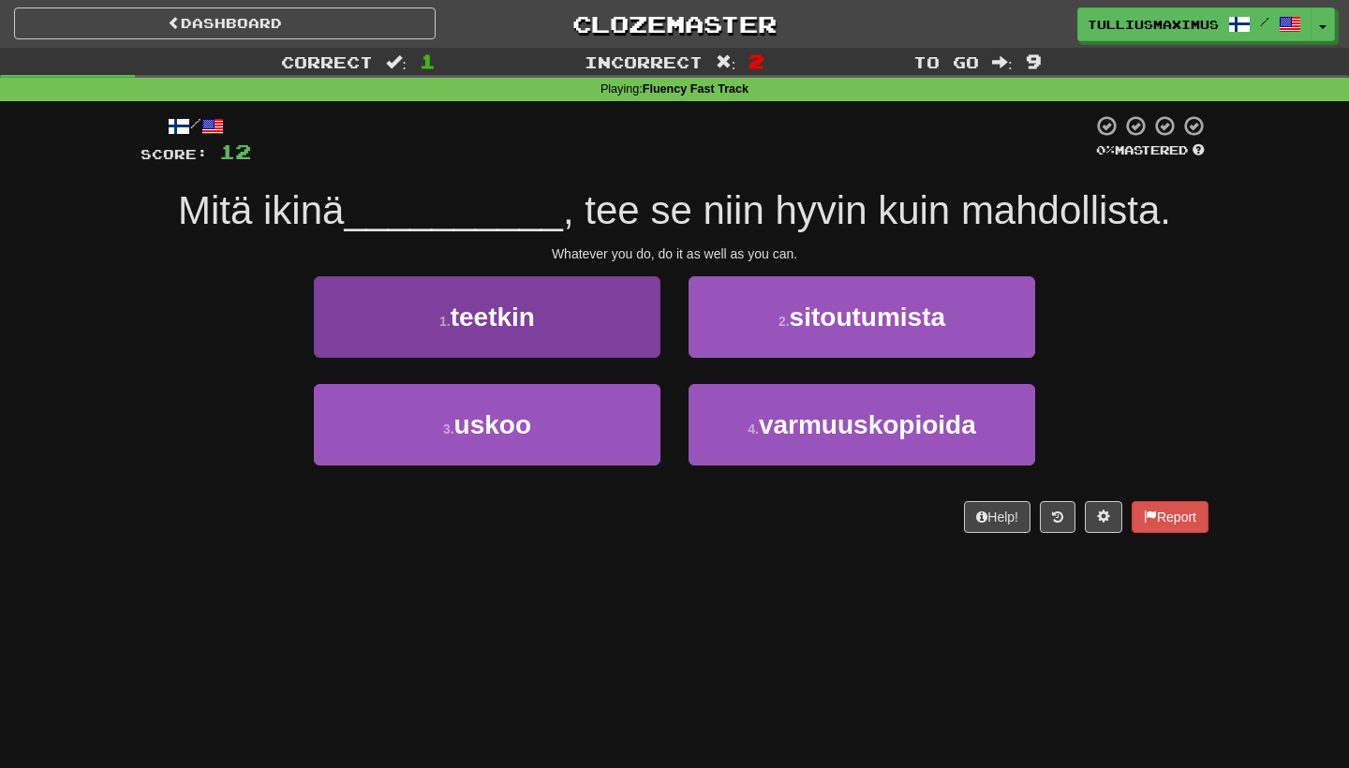
click at [626, 334] on button "1 . teetkin" at bounding box center [487, 317] width 347 height 82
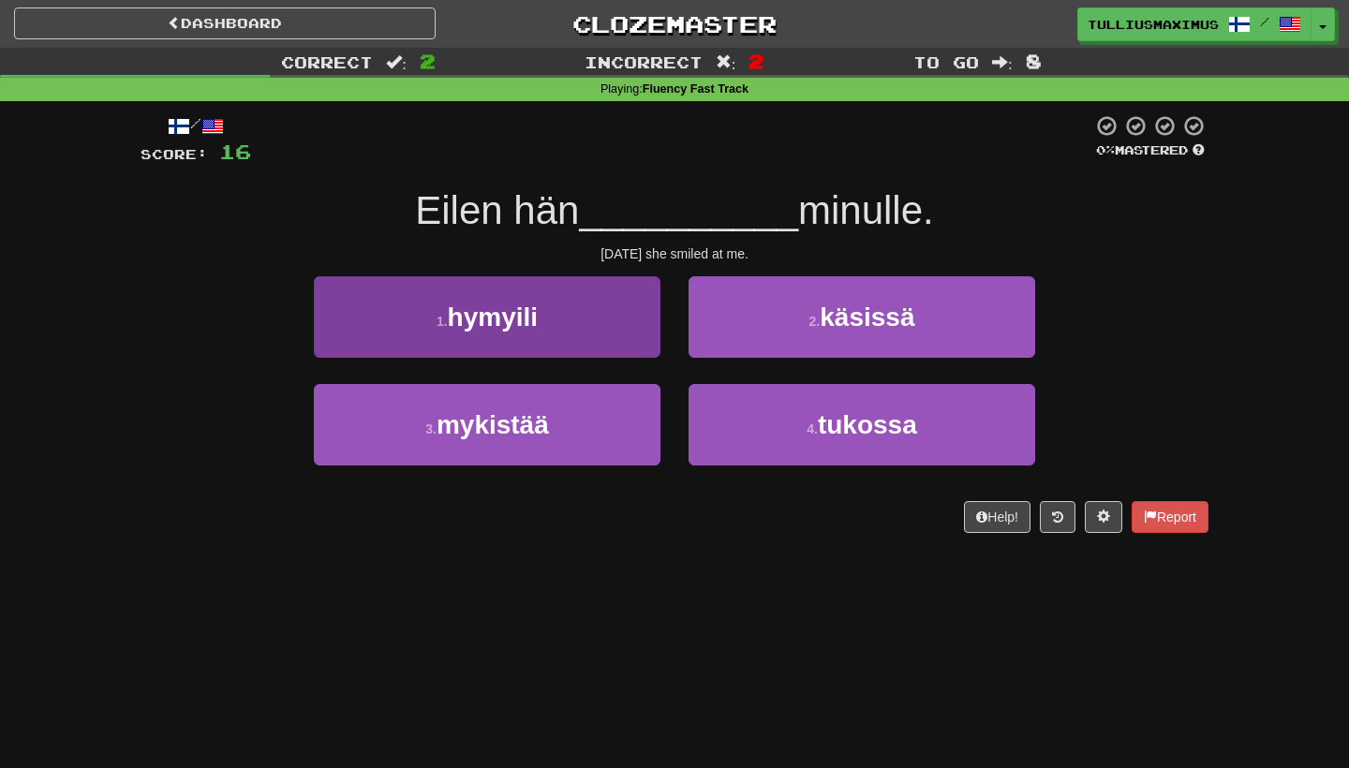
click at [609, 344] on button "1 . hymyili" at bounding box center [487, 317] width 347 height 82
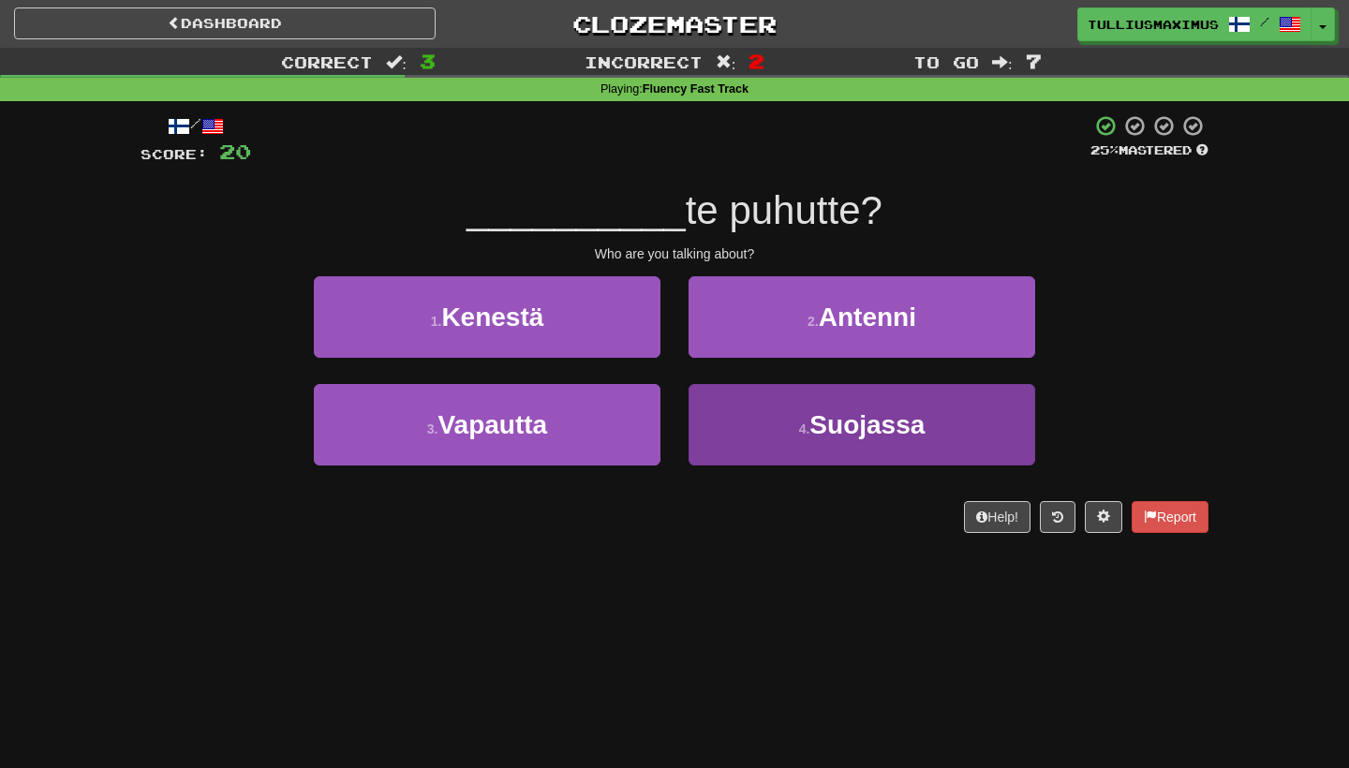
click at [698, 411] on button "4 . Suojassa" at bounding box center [862, 425] width 347 height 82
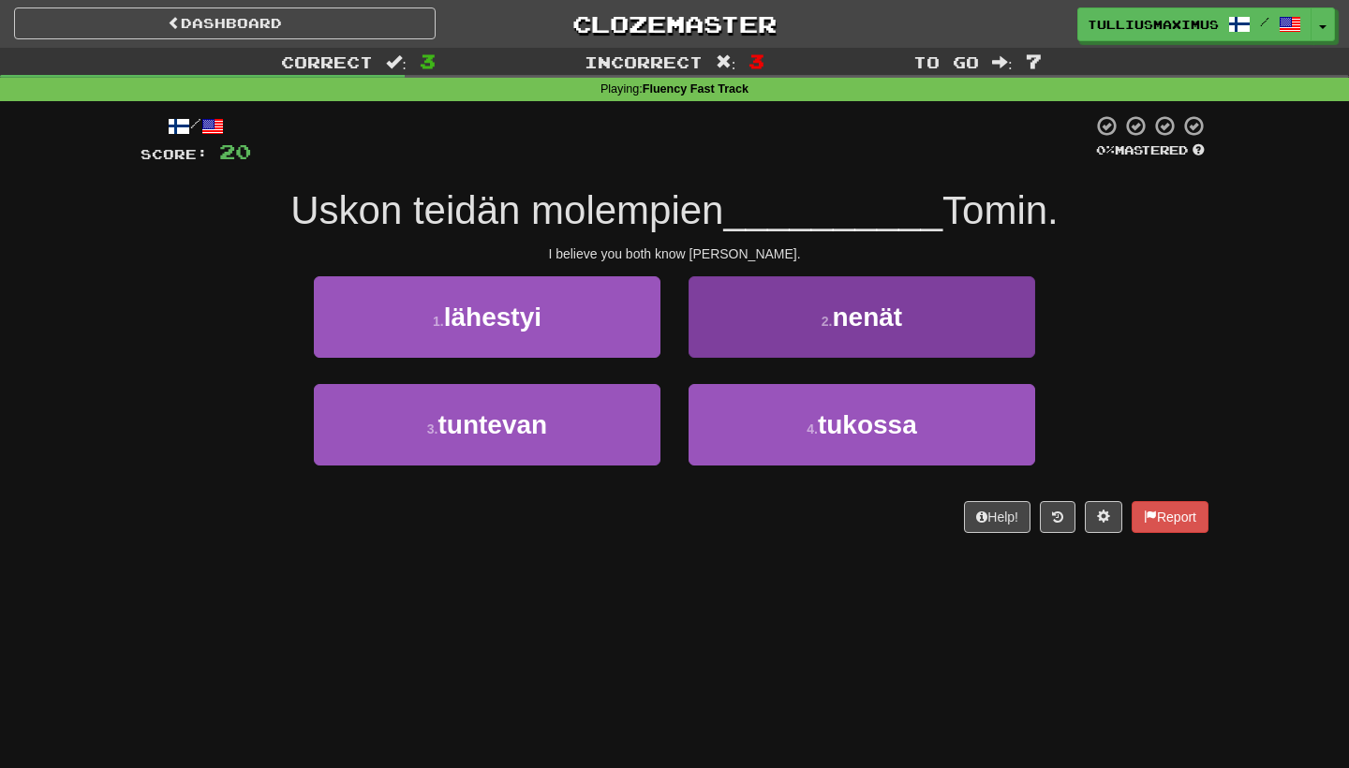
click at [762, 310] on button "2 . nenät" at bounding box center [862, 317] width 347 height 82
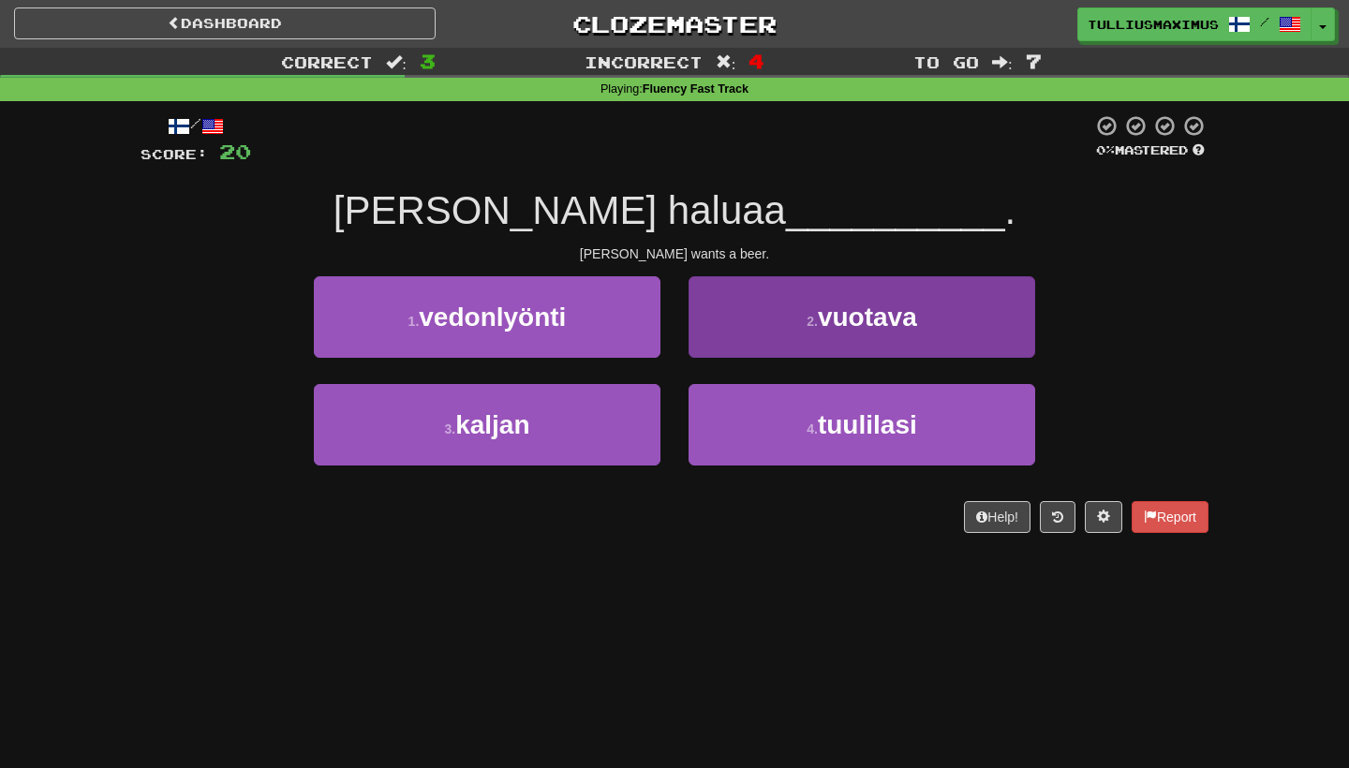
click at [712, 332] on button "2 . vuotava" at bounding box center [862, 317] width 347 height 82
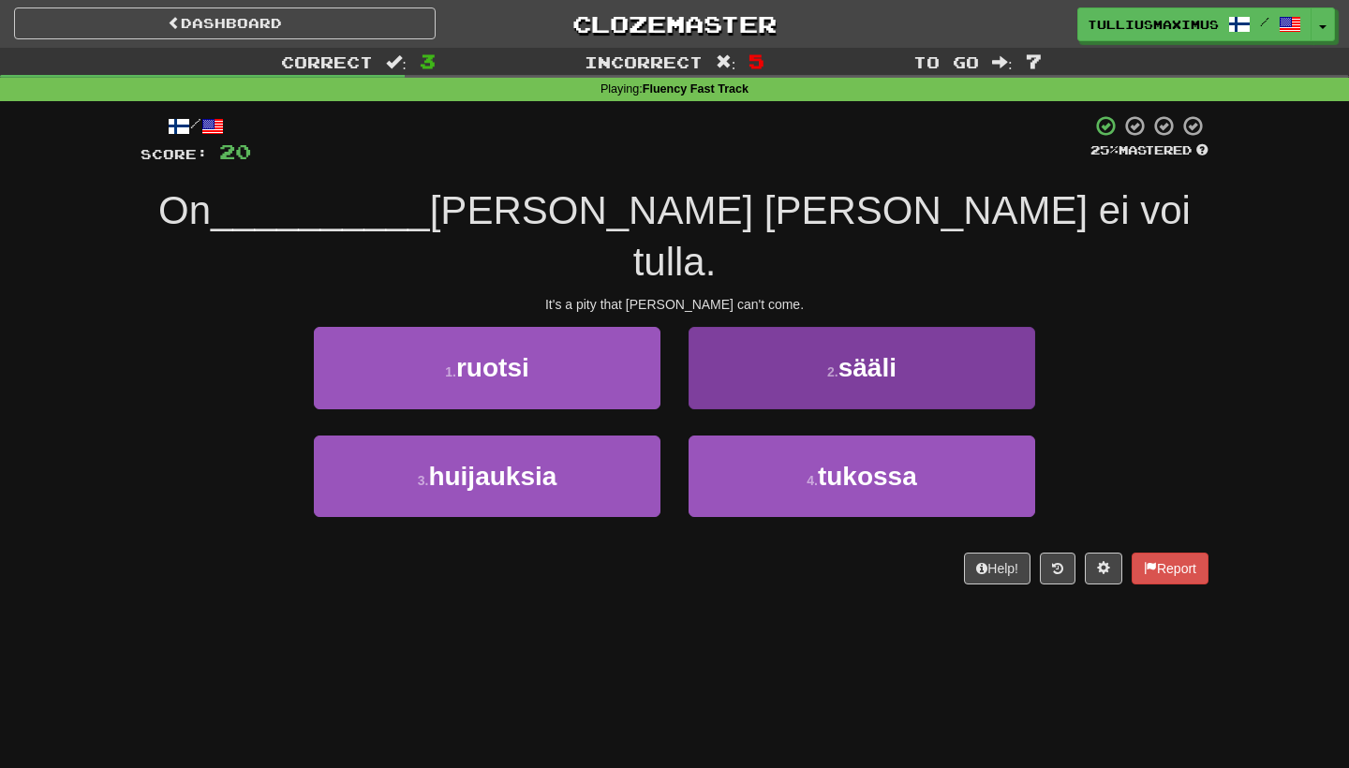
click at [714, 337] on button "2 . sääli" at bounding box center [862, 368] width 347 height 82
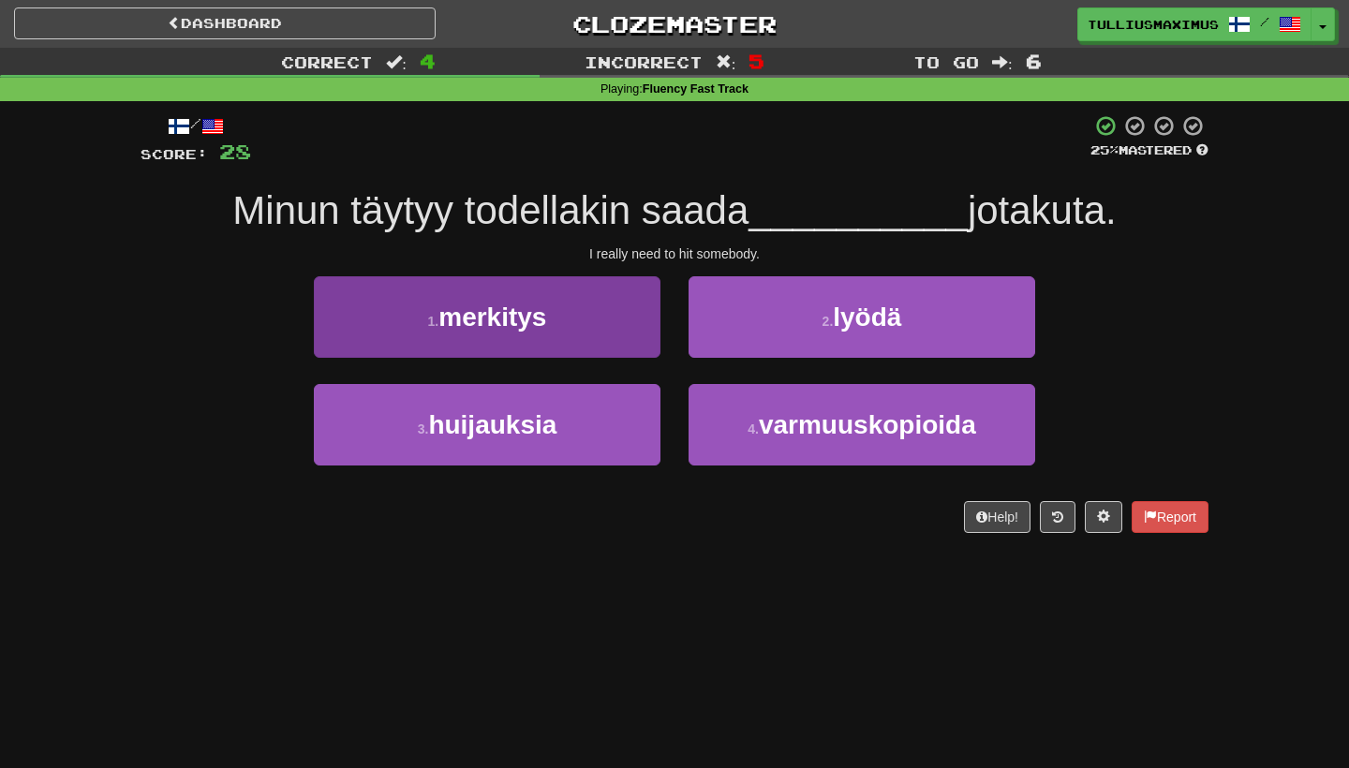
click at [623, 333] on button "1 . merkitys" at bounding box center [487, 317] width 347 height 82
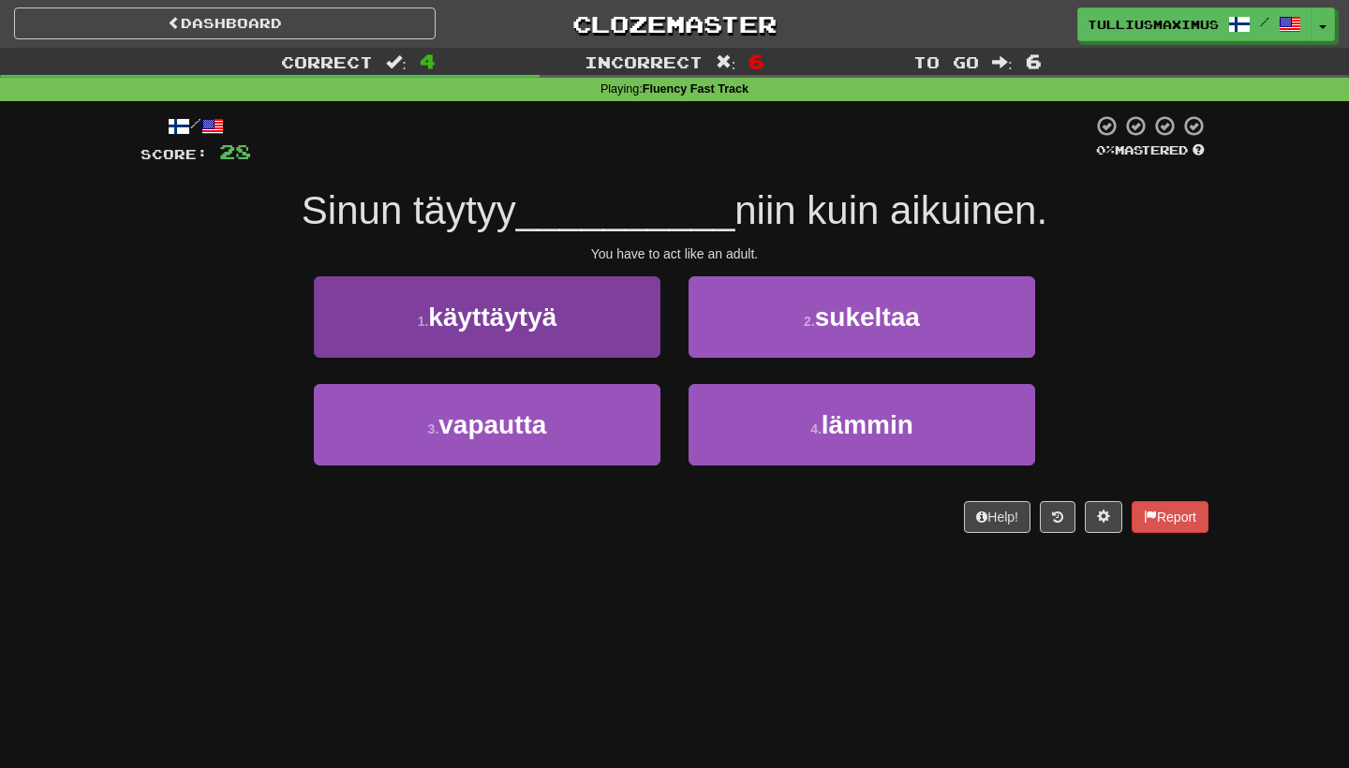
click at [595, 342] on button "1 . käyttäytyä" at bounding box center [487, 317] width 347 height 82
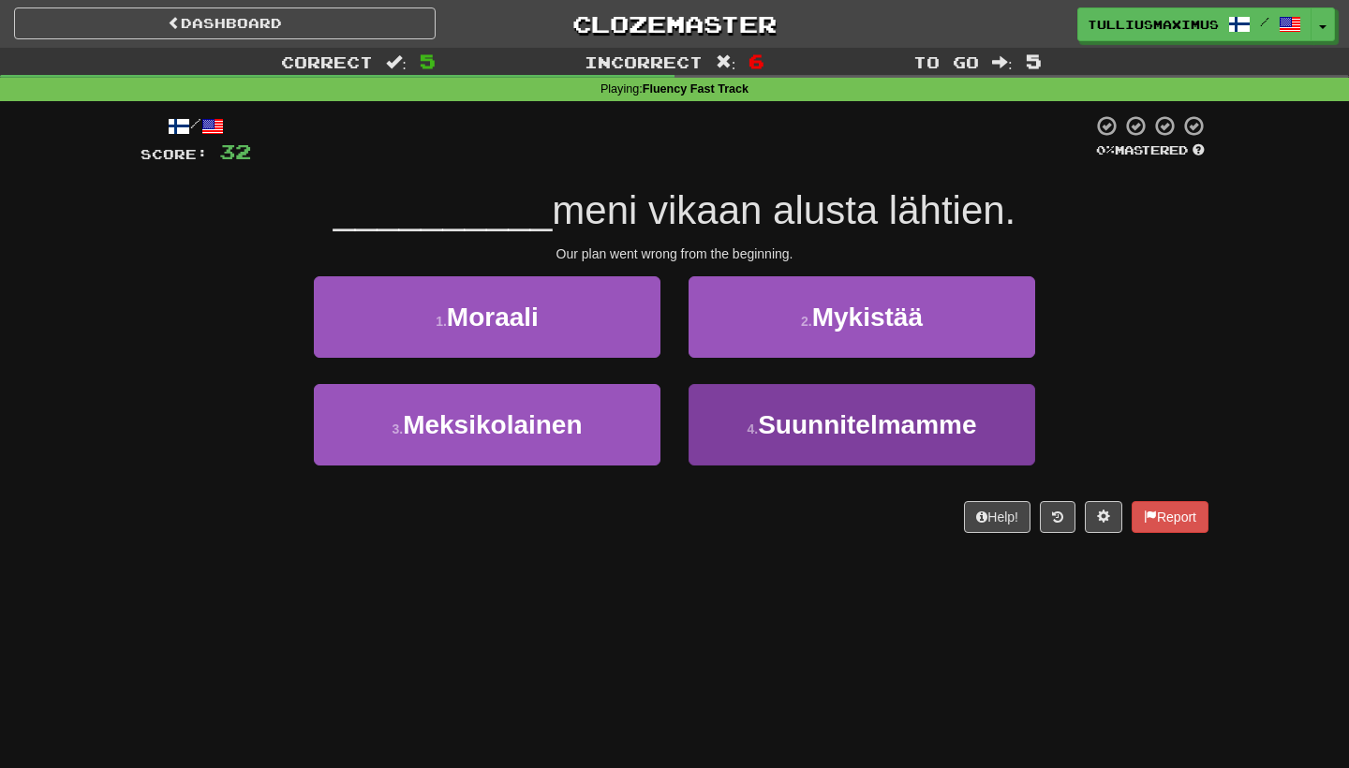
click at [709, 430] on button "4 . Suunnitelmamme" at bounding box center [862, 425] width 347 height 82
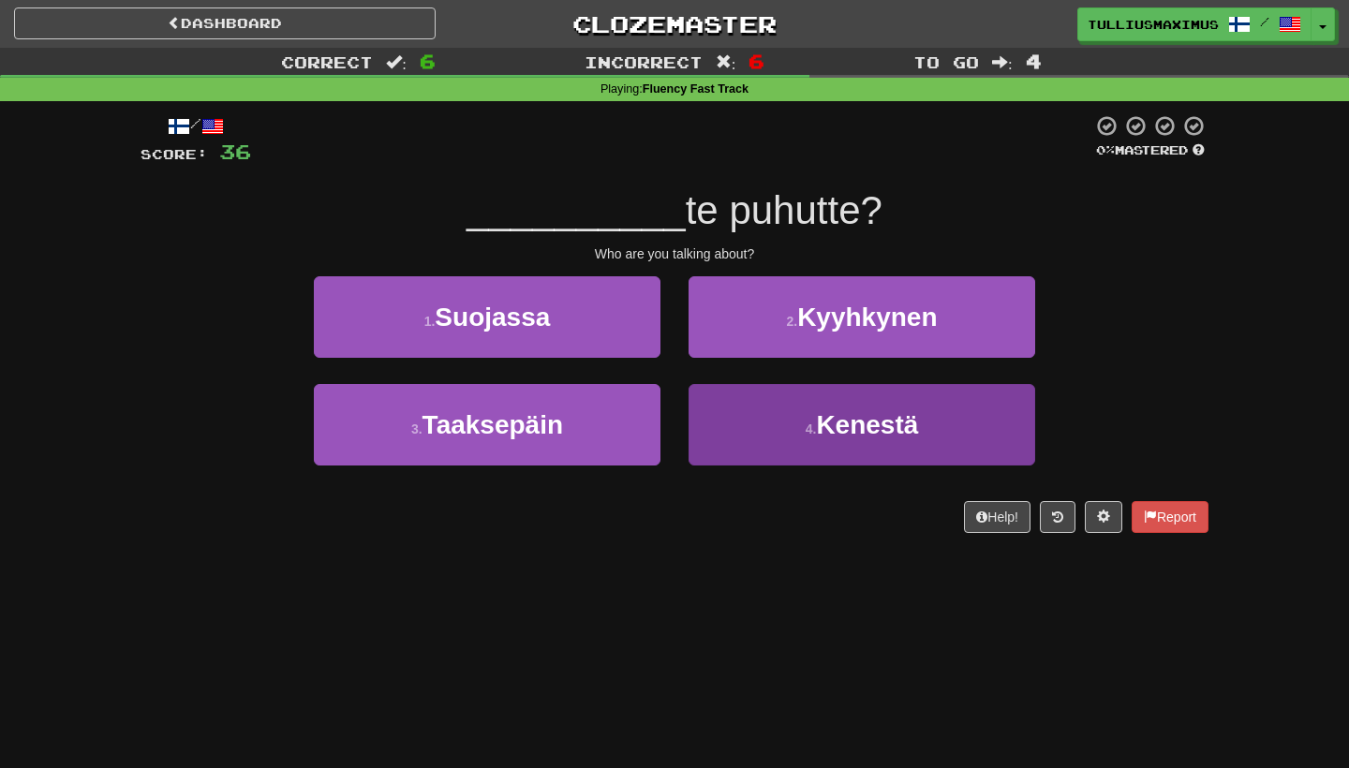
click at [715, 415] on button "4 . Kenestä" at bounding box center [862, 425] width 347 height 82
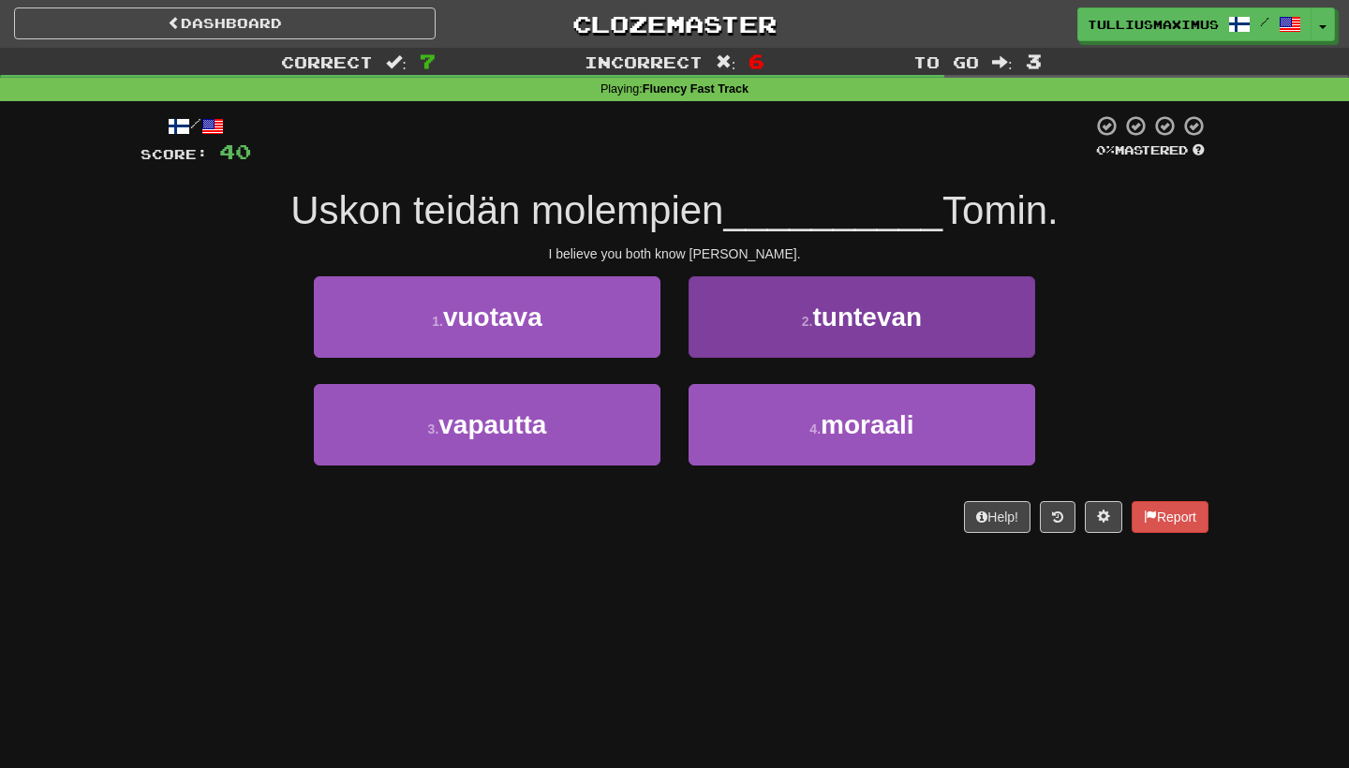
click at [738, 344] on button "2 . tuntevan" at bounding box center [862, 317] width 347 height 82
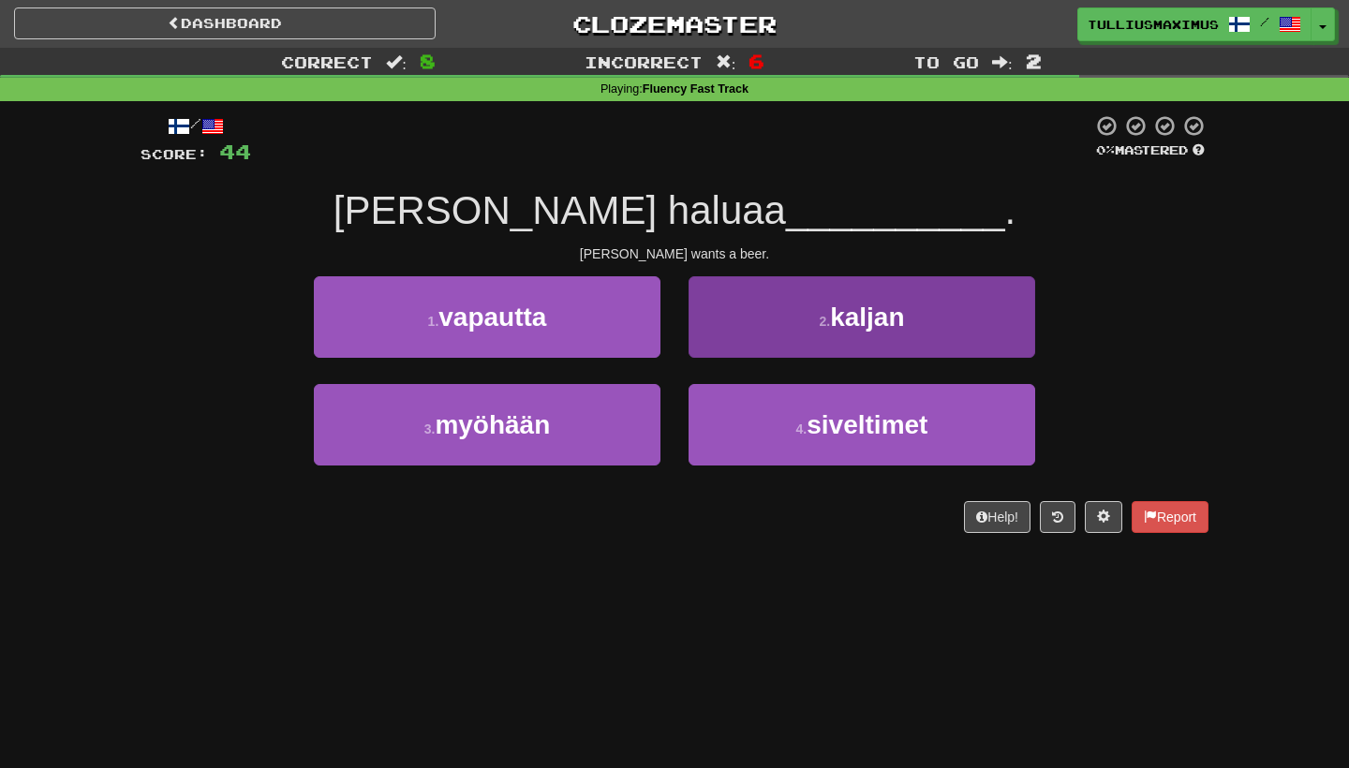
click at [725, 324] on button "2 . kaljan" at bounding box center [862, 317] width 347 height 82
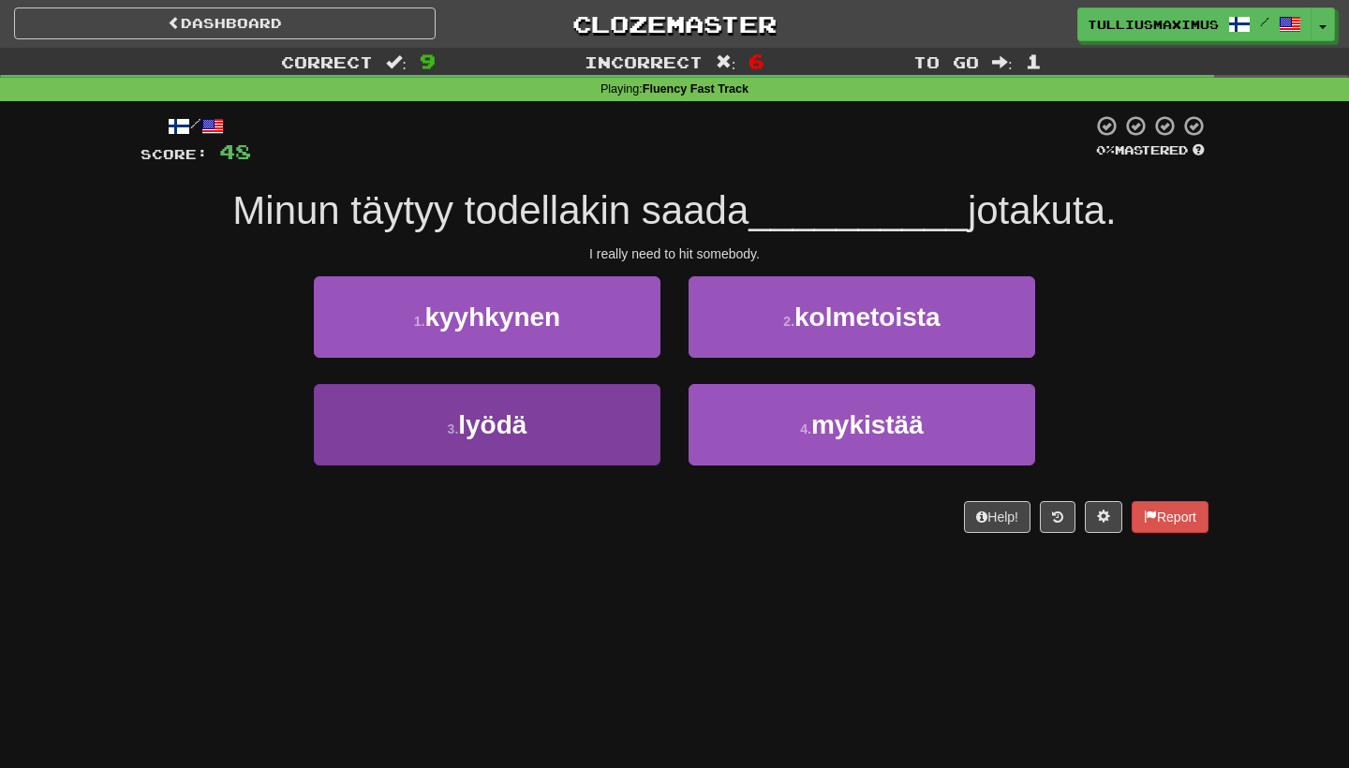
click at [604, 425] on button "3 . lyödä" at bounding box center [487, 425] width 347 height 82
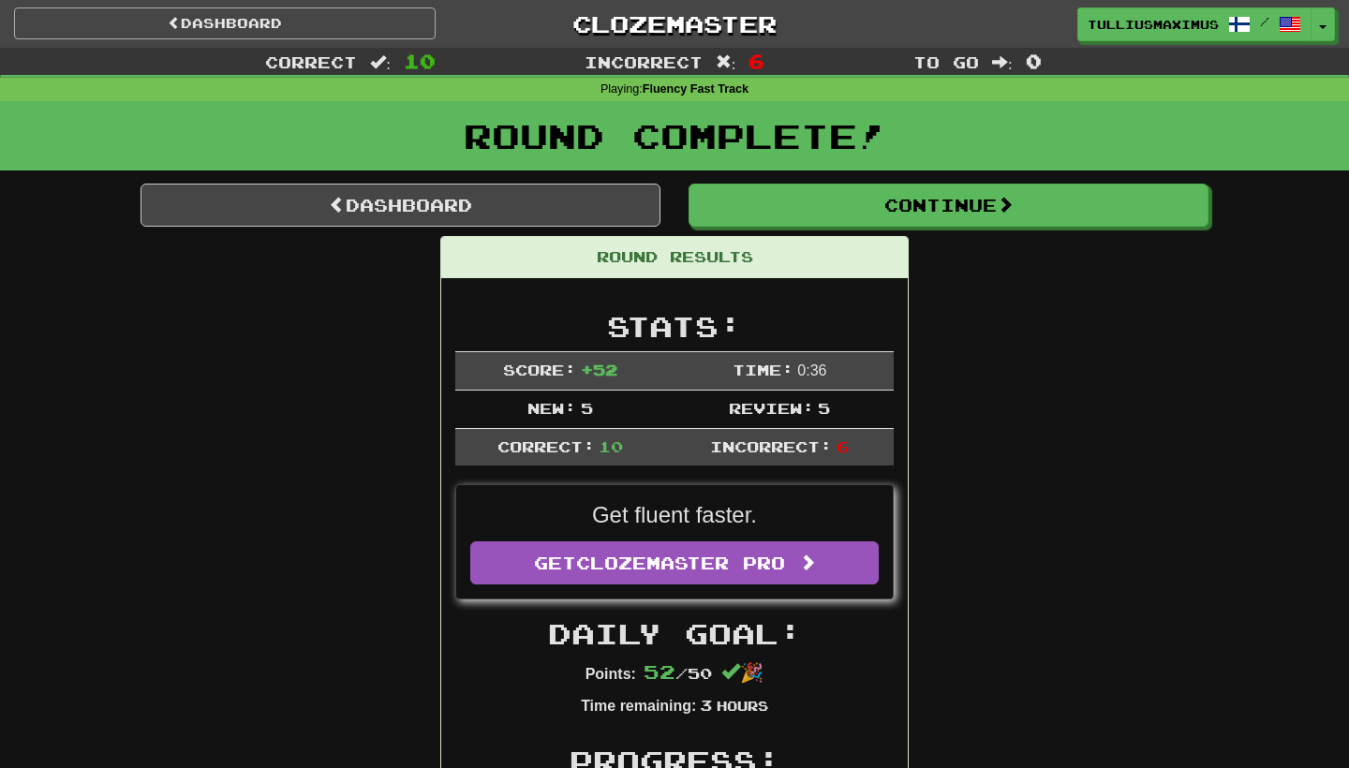
click at [275, 24] on link "Dashboard" at bounding box center [225, 23] width 422 height 32
